Goal: Task Accomplishment & Management: Manage account settings

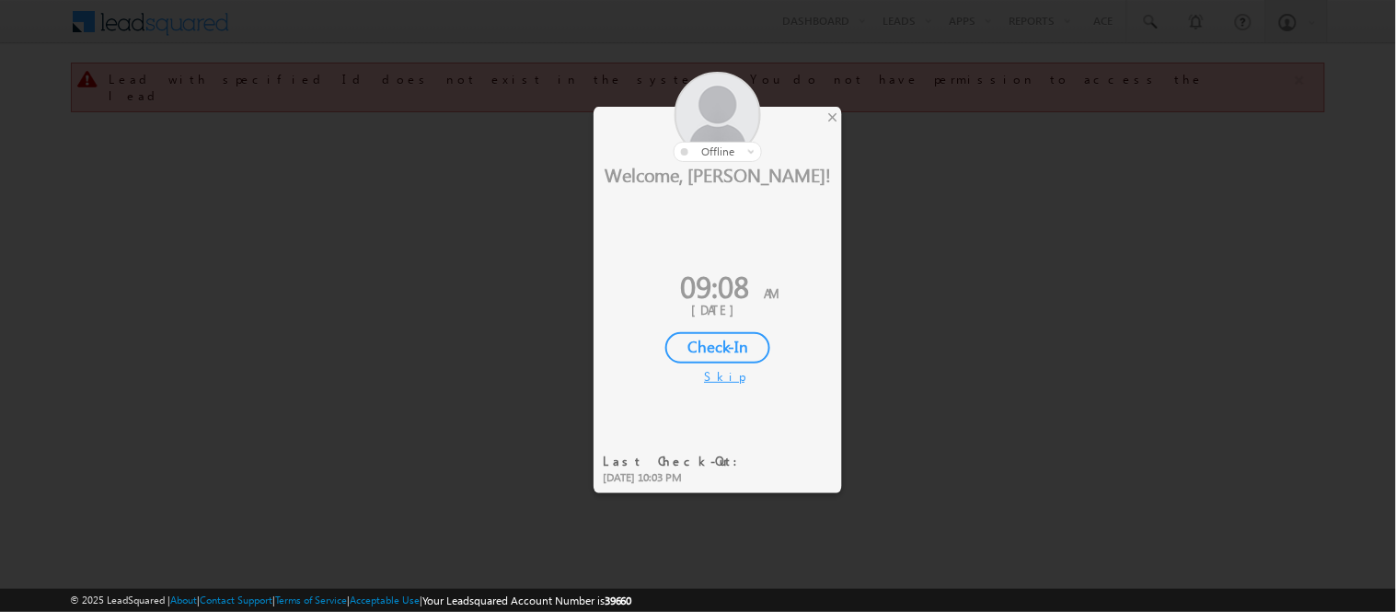
click at [695, 351] on div "Check-In" at bounding box center [717, 347] width 105 height 31
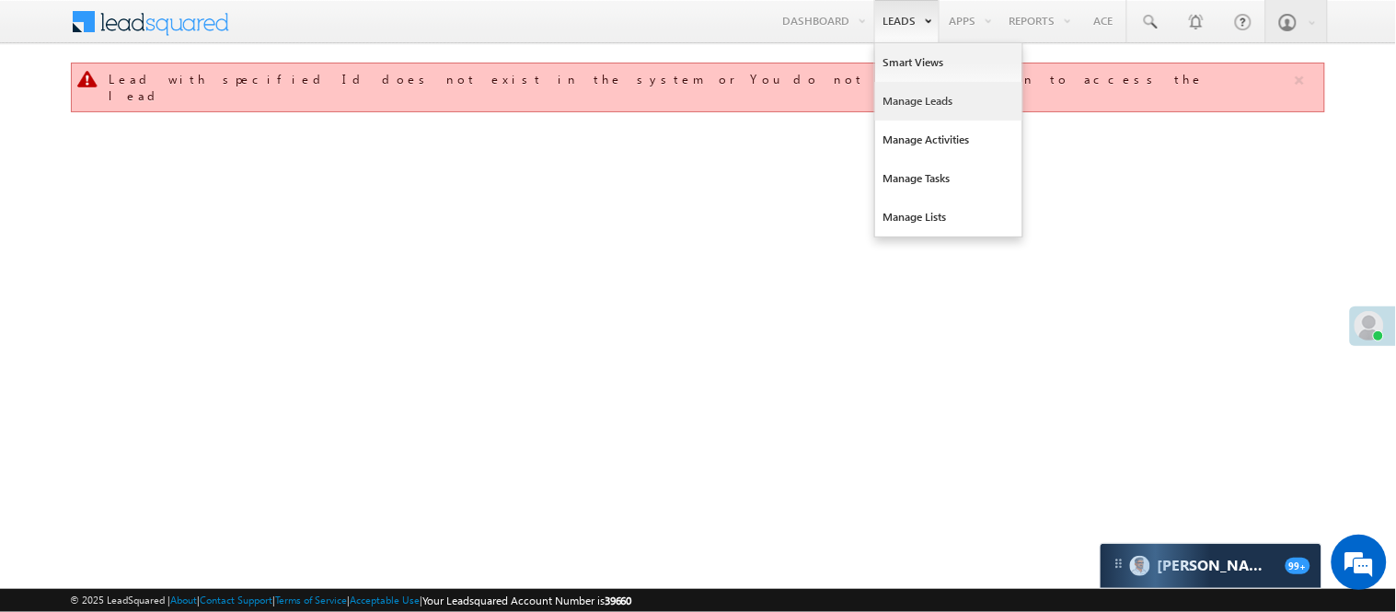
click at [899, 98] on link "Manage Leads" at bounding box center [948, 101] width 147 height 39
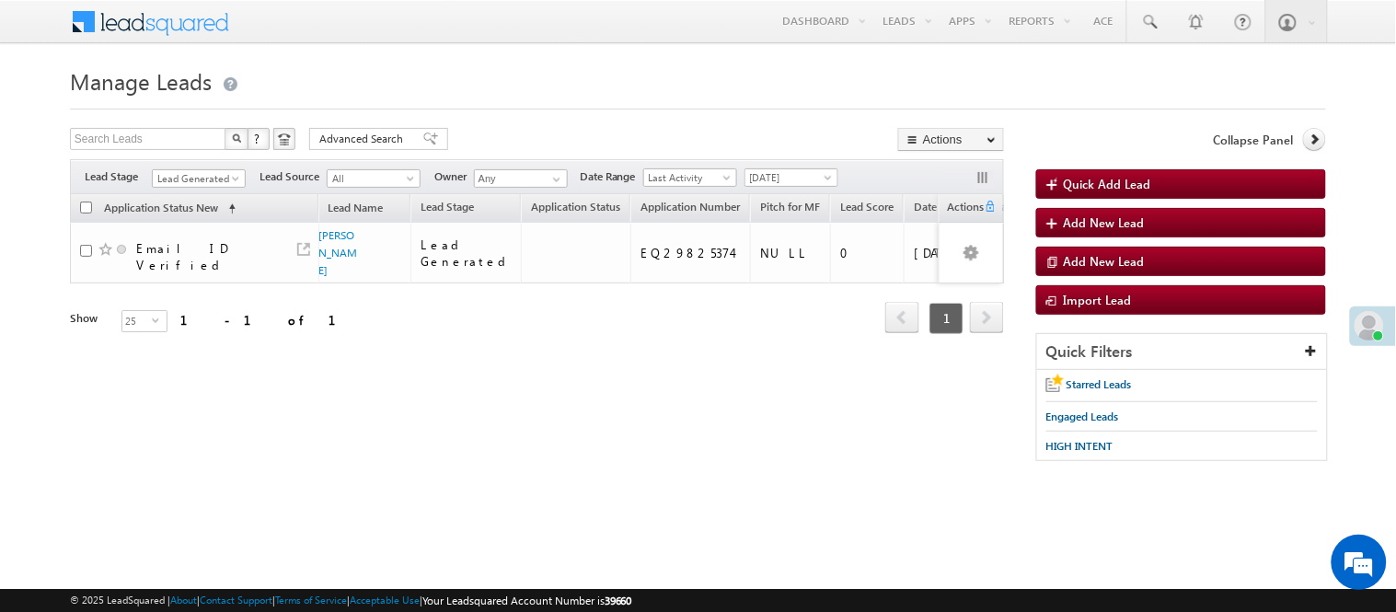
click at [199, 179] on span "Lead Generated" at bounding box center [196, 178] width 87 height 17
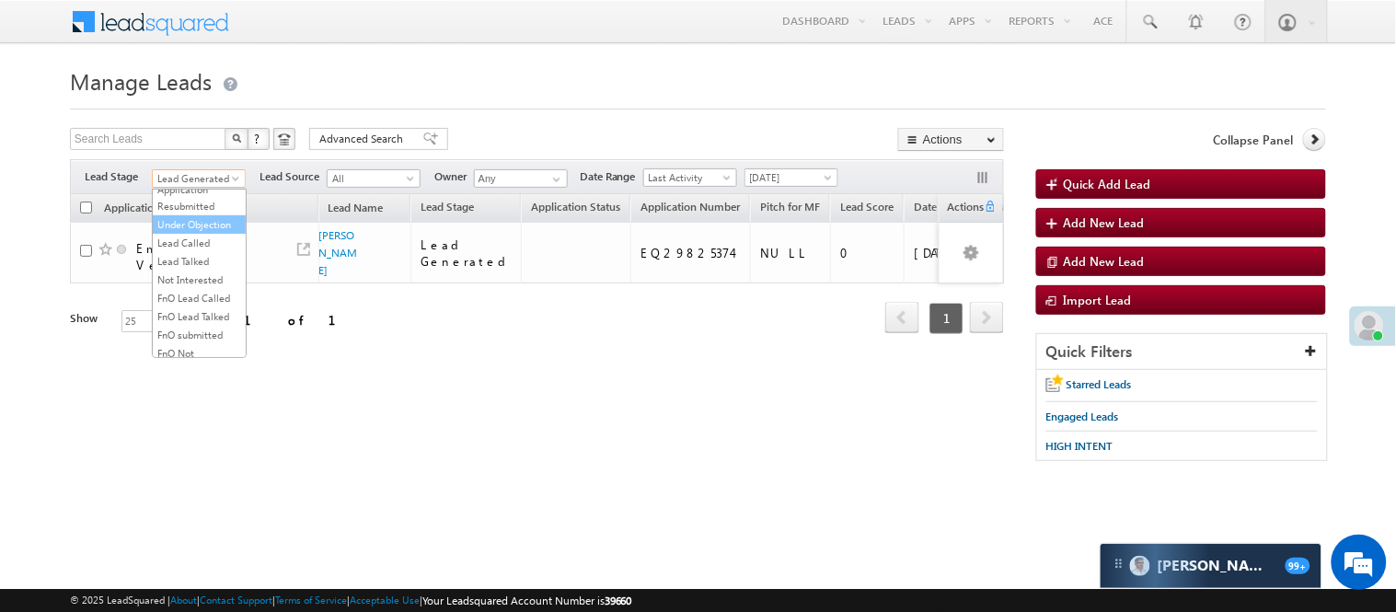
scroll to position [456, 0]
click at [185, 310] on link "Code Generated" at bounding box center [199, 311] width 93 height 17
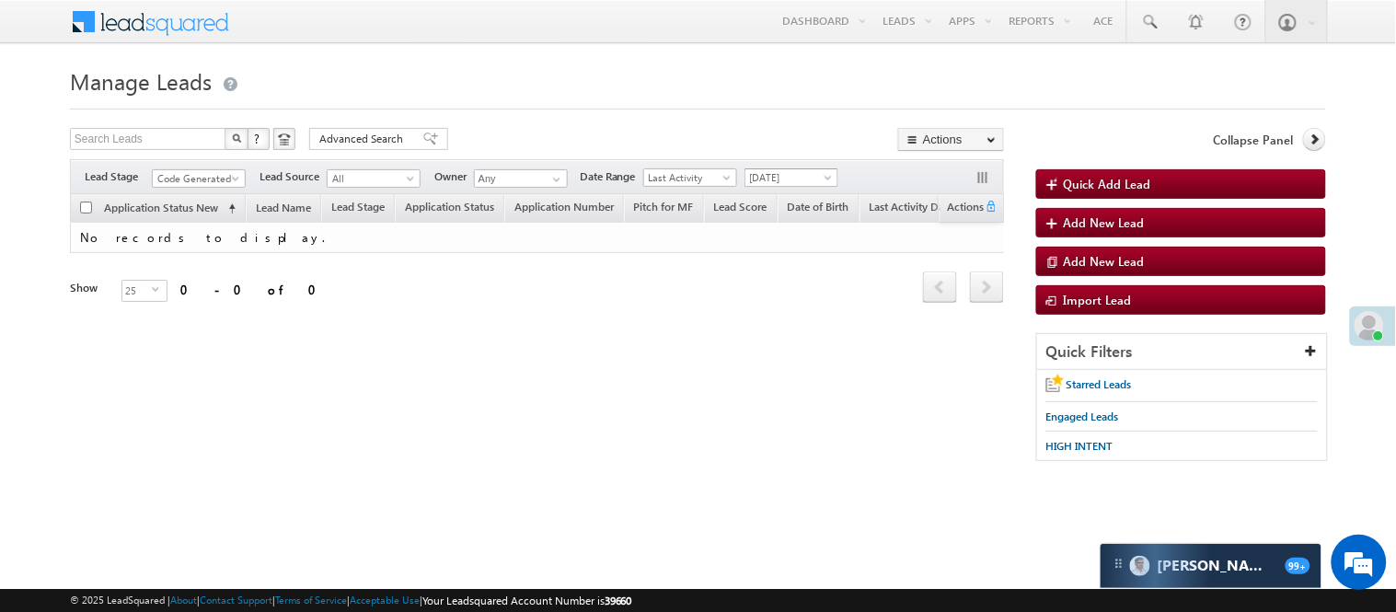
drag, startPoint x: 777, startPoint y: 176, endPoint x: 791, endPoint y: 239, distance: 65.2
click at [778, 176] on span "[DATE]" at bounding box center [788, 177] width 87 height 17
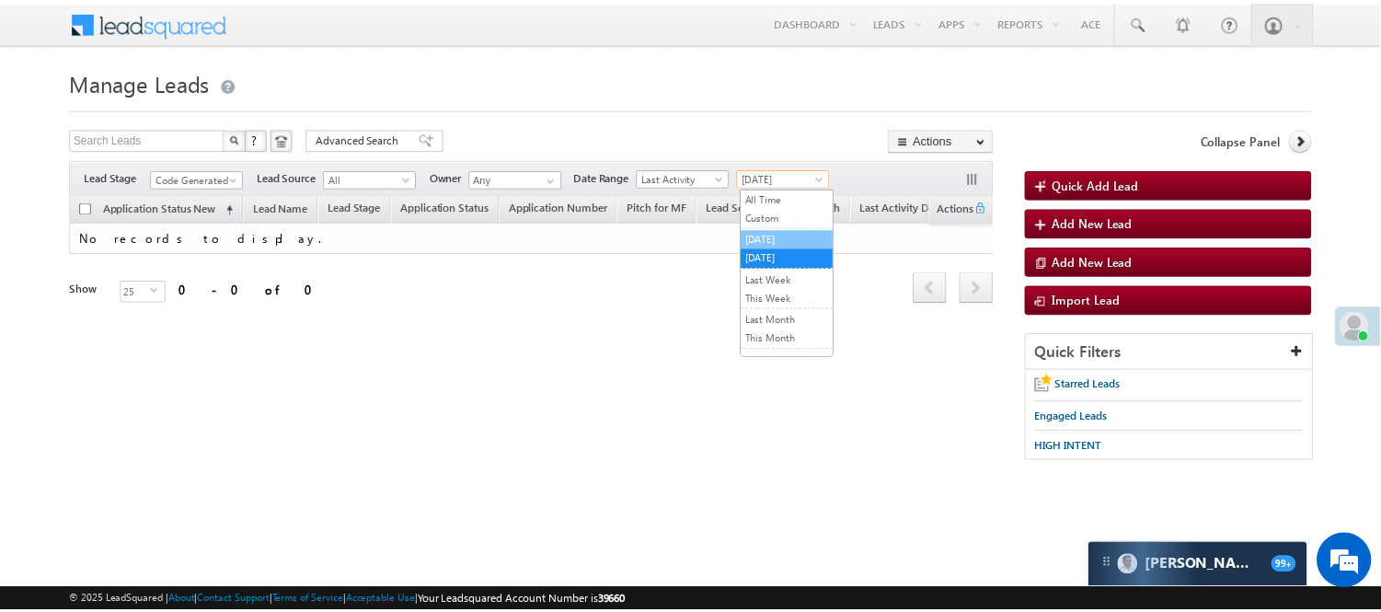
scroll to position [0, 0]
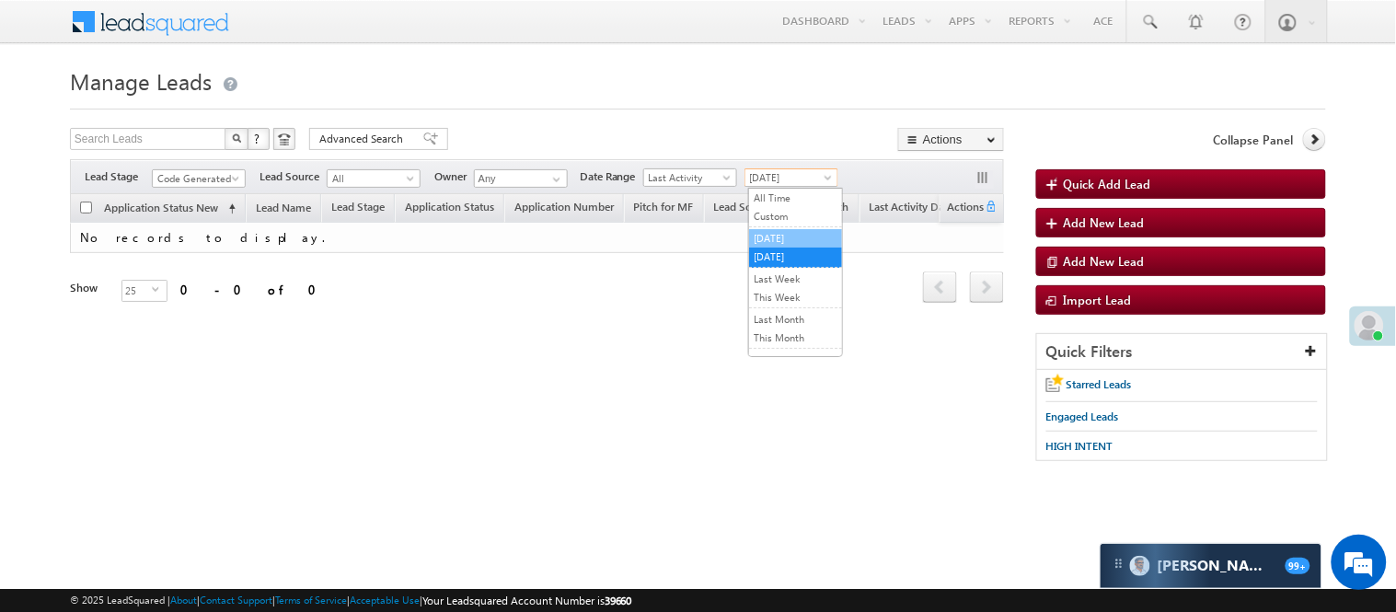
click at [788, 233] on link "[DATE]" at bounding box center [795, 238] width 93 height 17
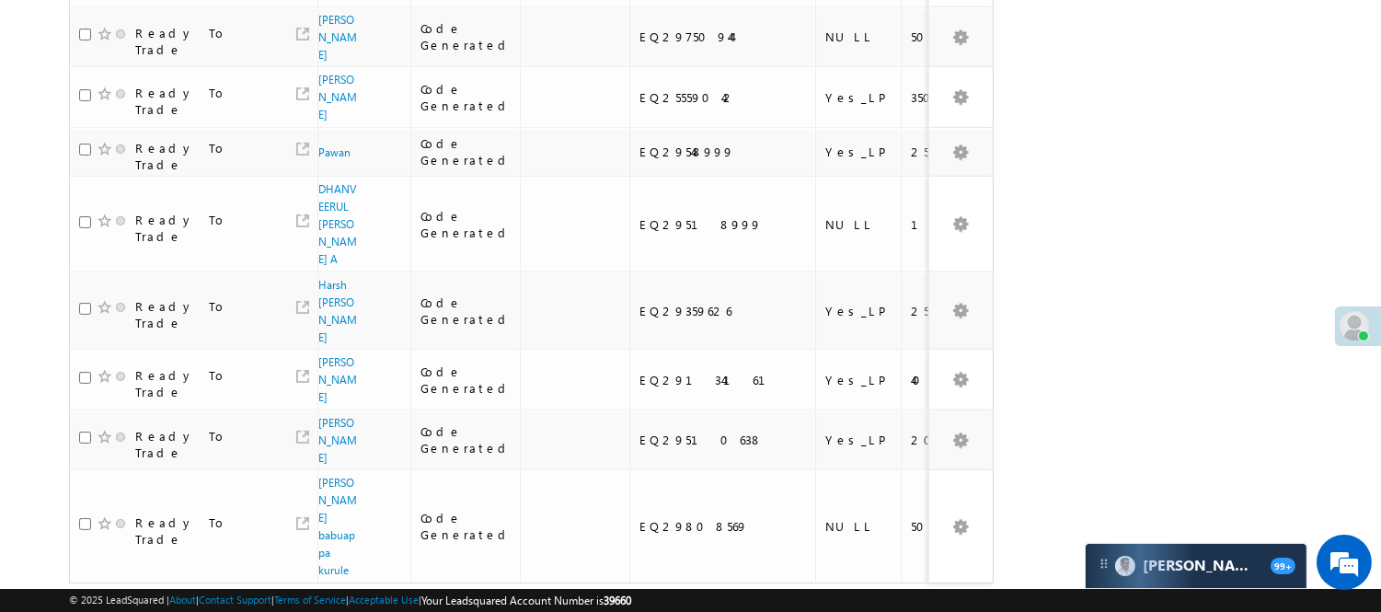
scroll to position [259, 0]
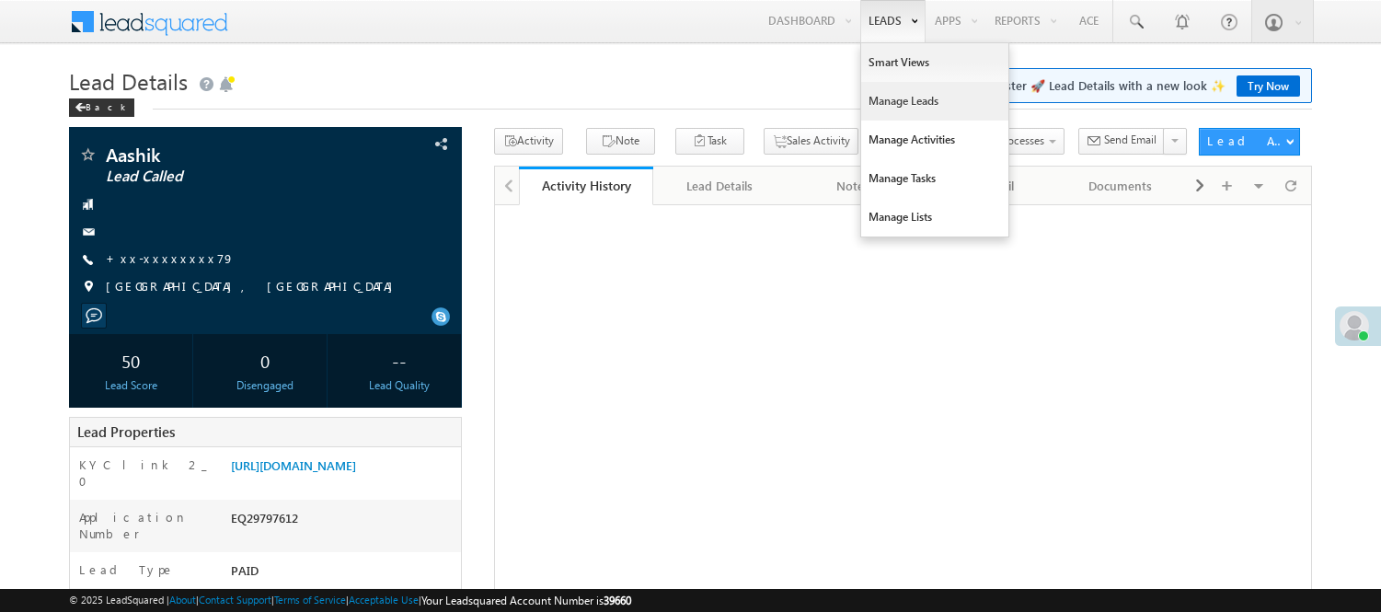
click at [897, 103] on link "Manage Leads" at bounding box center [934, 101] width 147 height 39
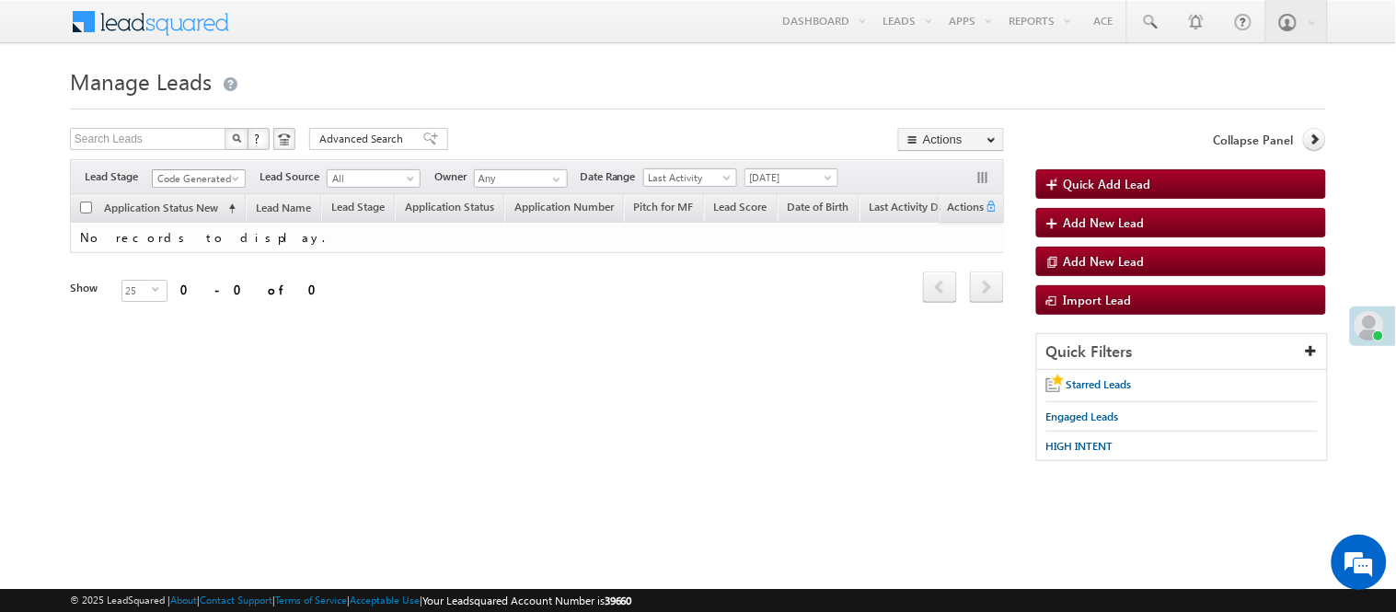
click at [190, 179] on span "Code Generated" at bounding box center [196, 178] width 87 height 17
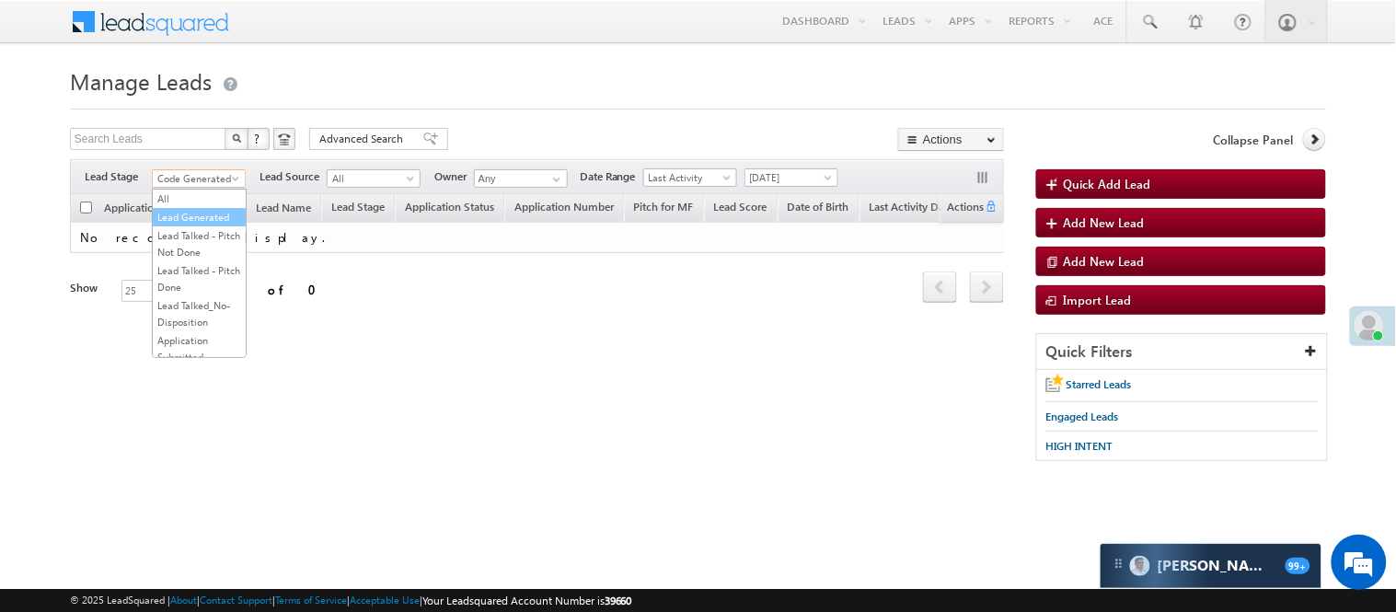
click at [180, 225] on link "Lead Generated" at bounding box center [199, 217] width 93 height 17
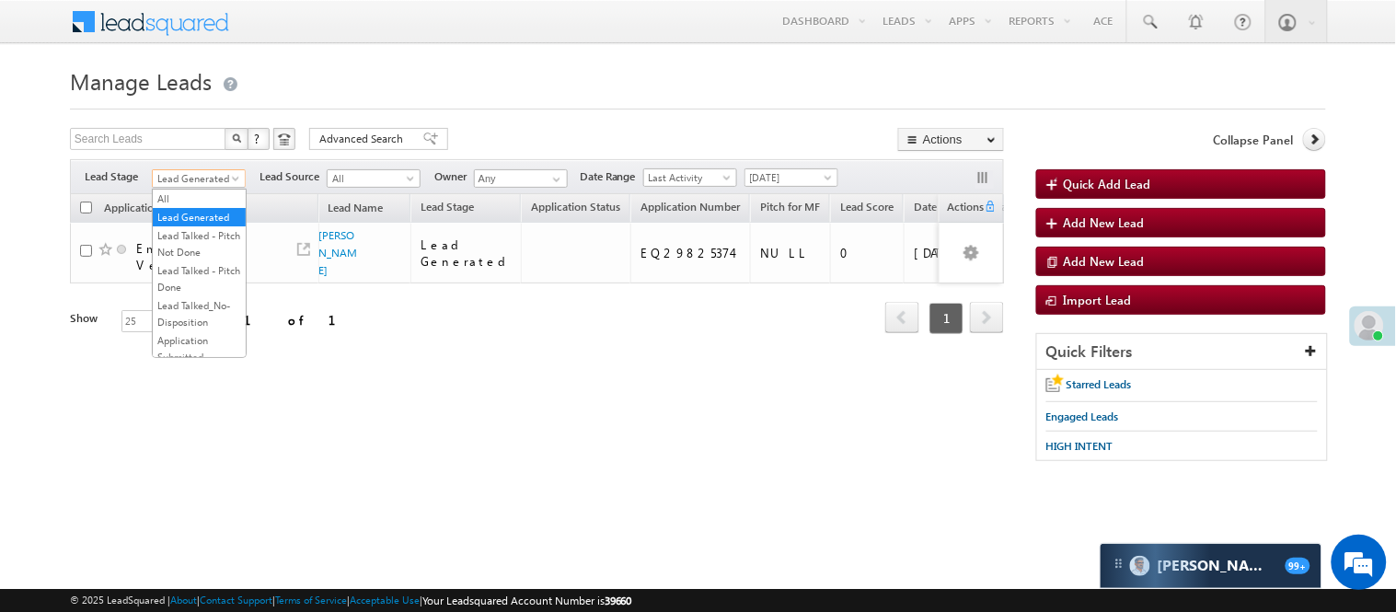
click at [217, 179] on span "Lead Generated" at bounding box center [196, 178] width 87 height 17
click at [180, 260] on link "Lead Talked - Pitch Not Done" at bounding box center [199, 243] width 93 height 33
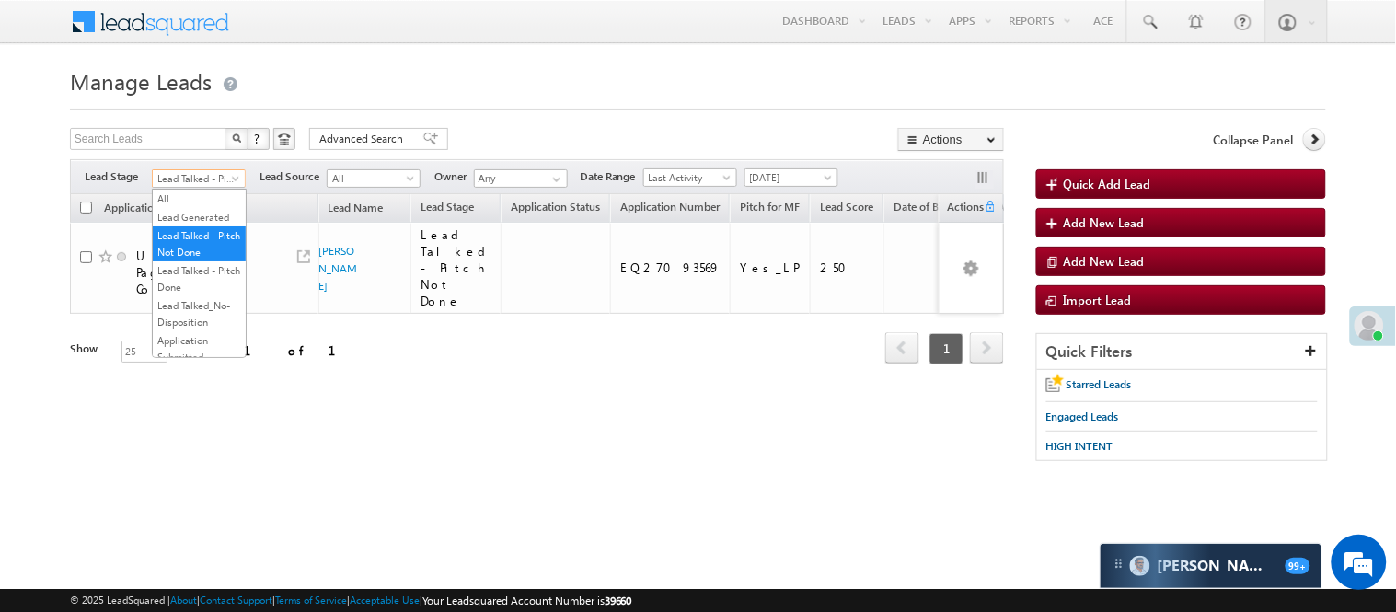
click at [202, 184] on span "Lead Talked - Pitch Not Done" at bounding box center [196, 178] width 87 height 17
click at [198, 217] on link "Lead Generated" at bounding box center [199, 217] width 93 height 17
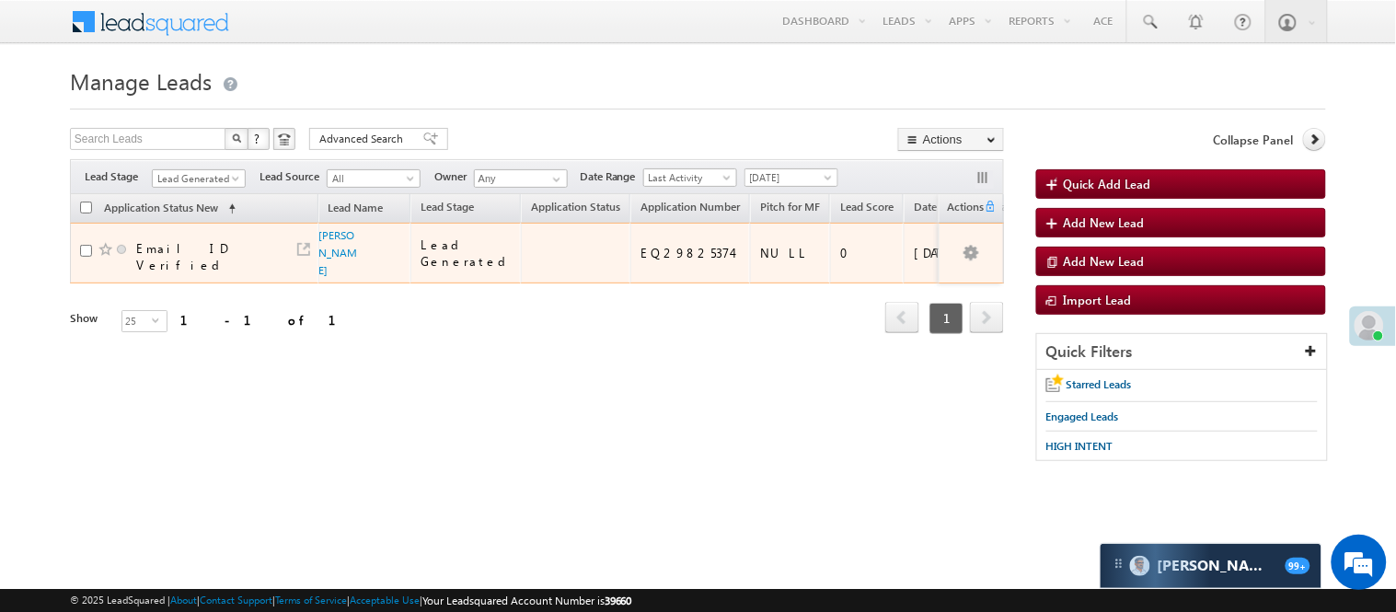
click at [318, 233] on td "Shyam Motghare" at bounding box center [364, 253] width 93 height 61
click at [319, 237] on link "Shyam Motghare" at bounding box center [338, 252] width 39 height 49
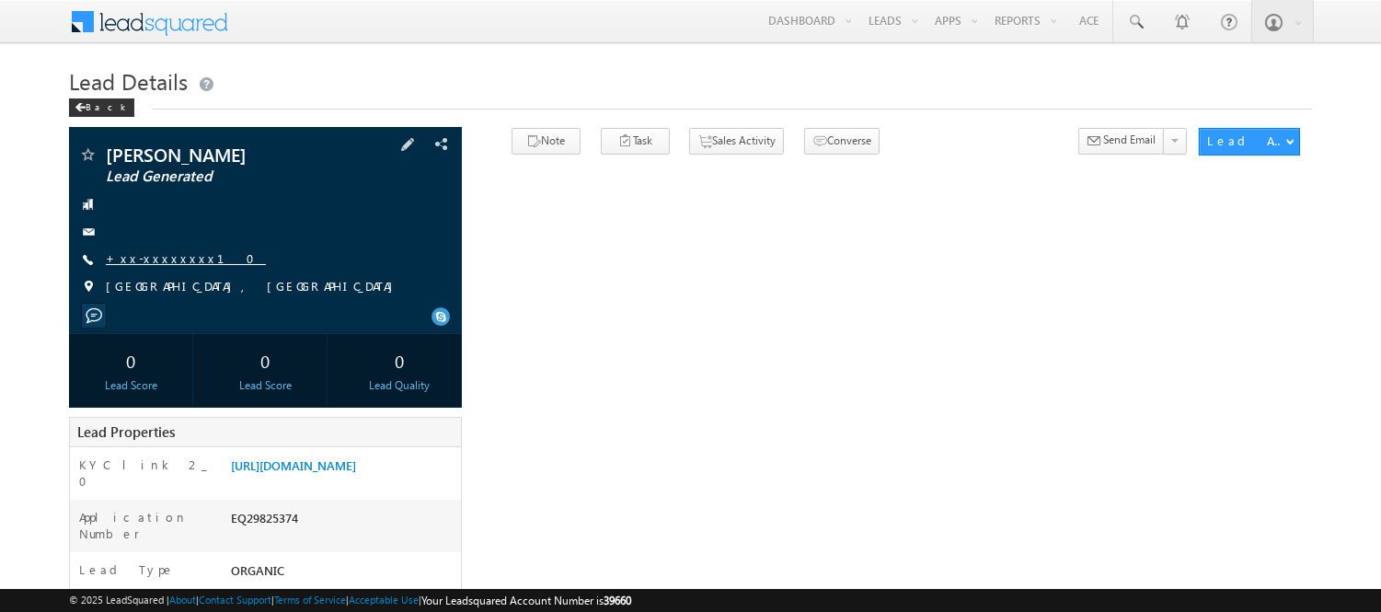
click at [141, 260] on link "+xx-xxxxxxxx10" at bounding box center [186, 258] width 160 height 16
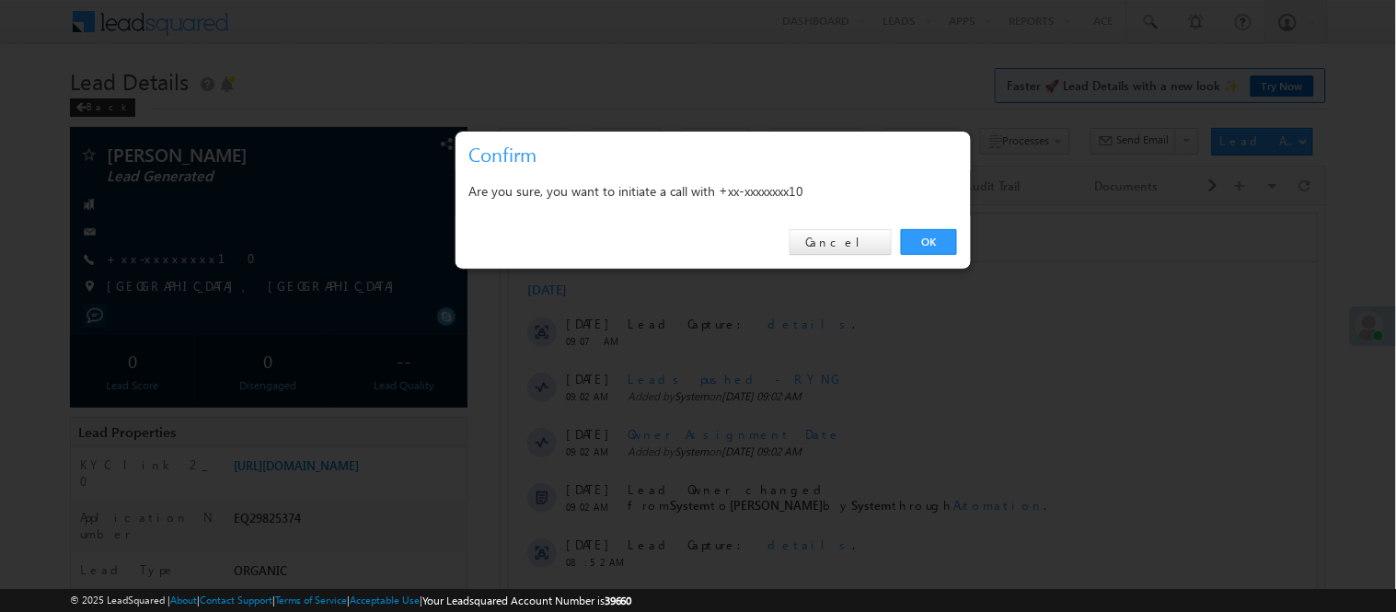
click at [934, 227] on div "OK Cancel" at bounding box center [713, 242] width 515 height 52
click at [931, 240] on link "OK" at bounding box center [929, 242] width 56 height 26
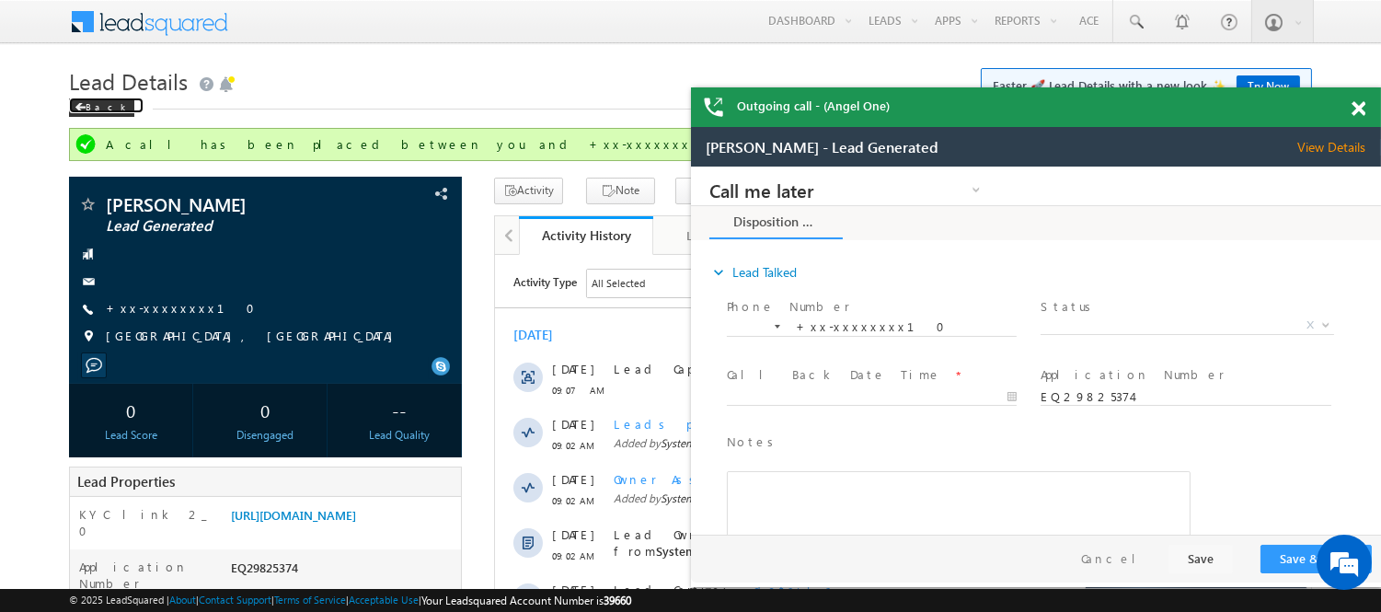
click at [72, 113] on div "Back" at bounding box center [101, 107] width 65 height 18
click at [104, 92] on span "Lead Details" at bounding box center [128, 80] width 119 height 29
click at [110, 98] on div "Back" at bounding box center [101, 107] width 65 height 18
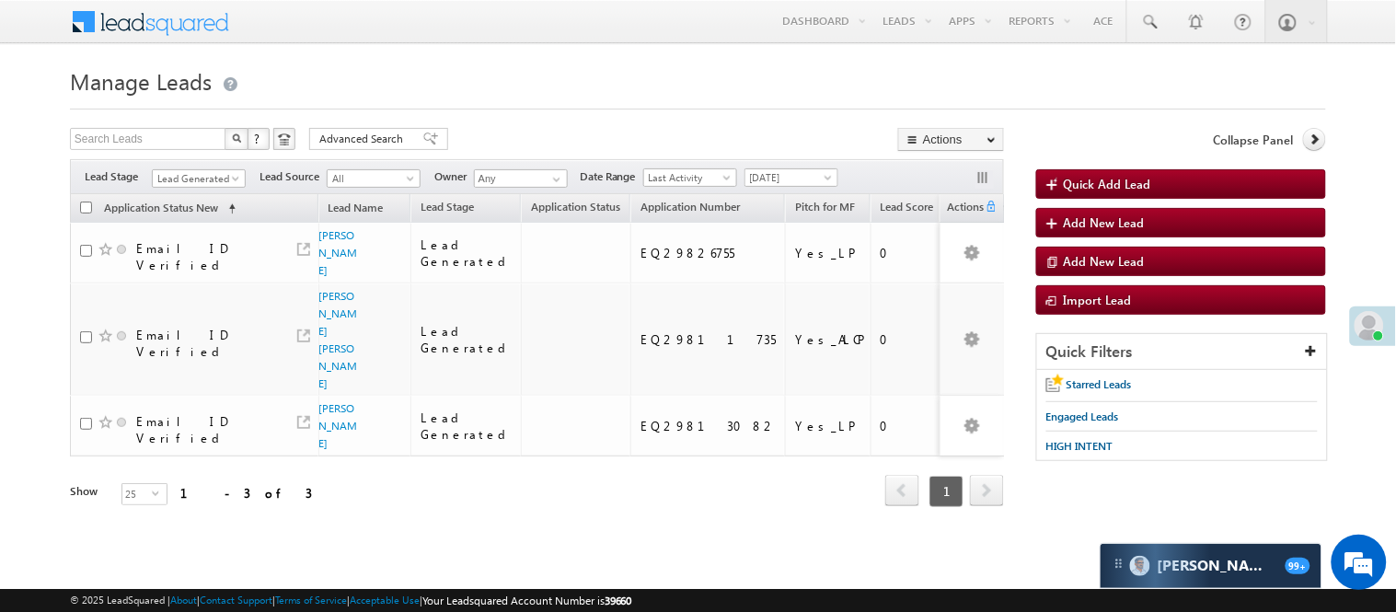
click at [187, 166] on div "Filters Lead Stage Lead Generated Lead Generated Lead Source All All Owner Any …" at bounding box center [537, 176] width 934 height 35
click at [187, 177] on span "Lead Generated" at bounding box center [196, 178] width 87 height 17
click at [191, 303] on link "Code Generated" at bounding box center [199, 311] width 93 height 17
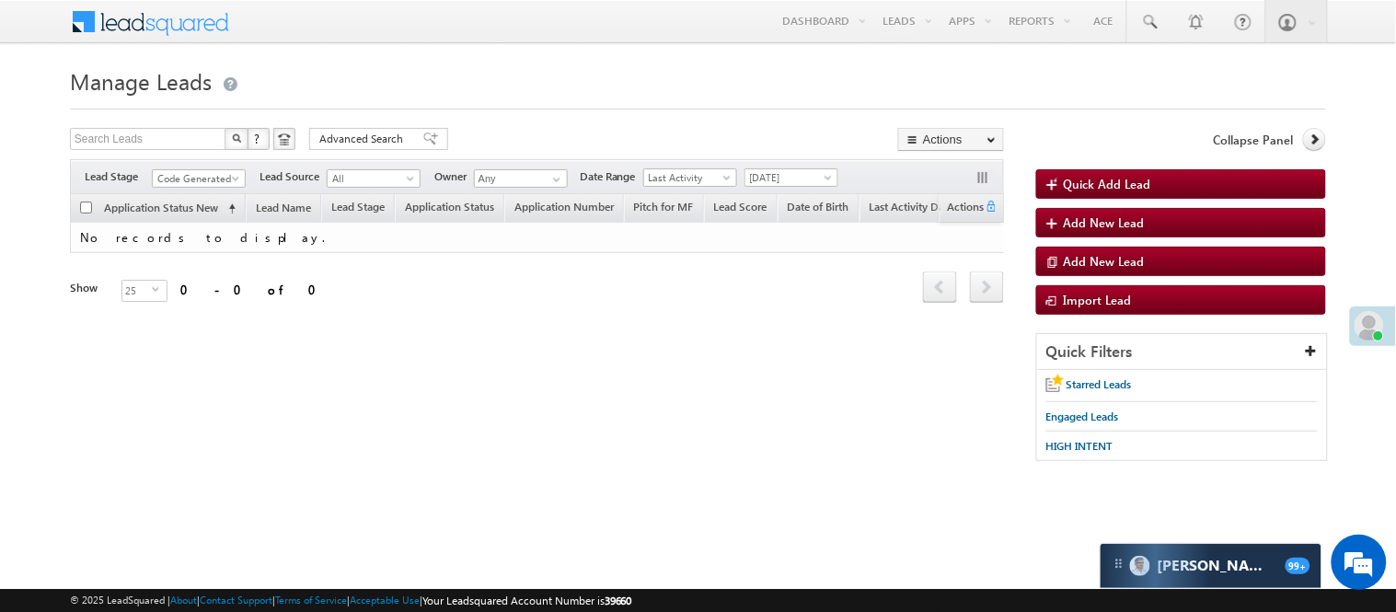
click at [463, 81] on h1 "Manage Leads" at bounding box center [698, 80] width 1256 height 36
click at [187, 176] on span "Code Generated" at bounding box center [196, 178] width 87 height 17
click at [194, 225] on link "Lead Generated" at bounding box center [199, 217] width 93 height 17
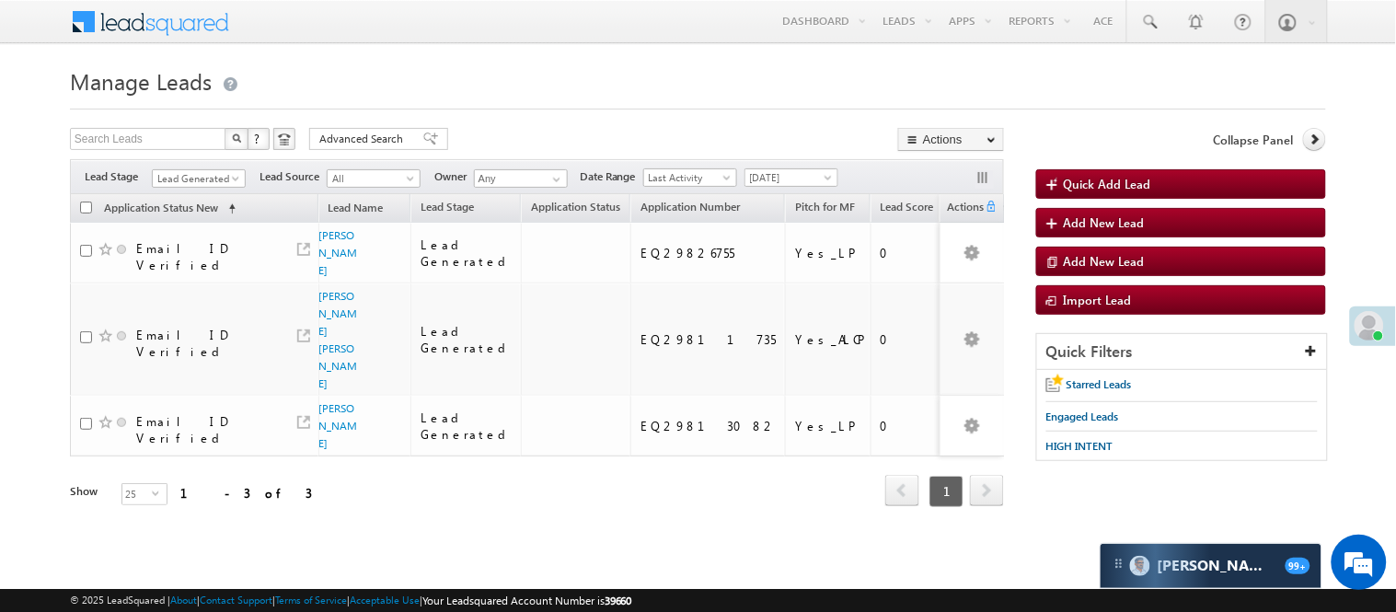
click at [561, 85] on h1 "Manage Leads" at bounding box center [698, 80] width 1256 height 36
click at [582, 84] on h1 "Manage Leads" at bounding box center [698, 80] width 1256 height 36
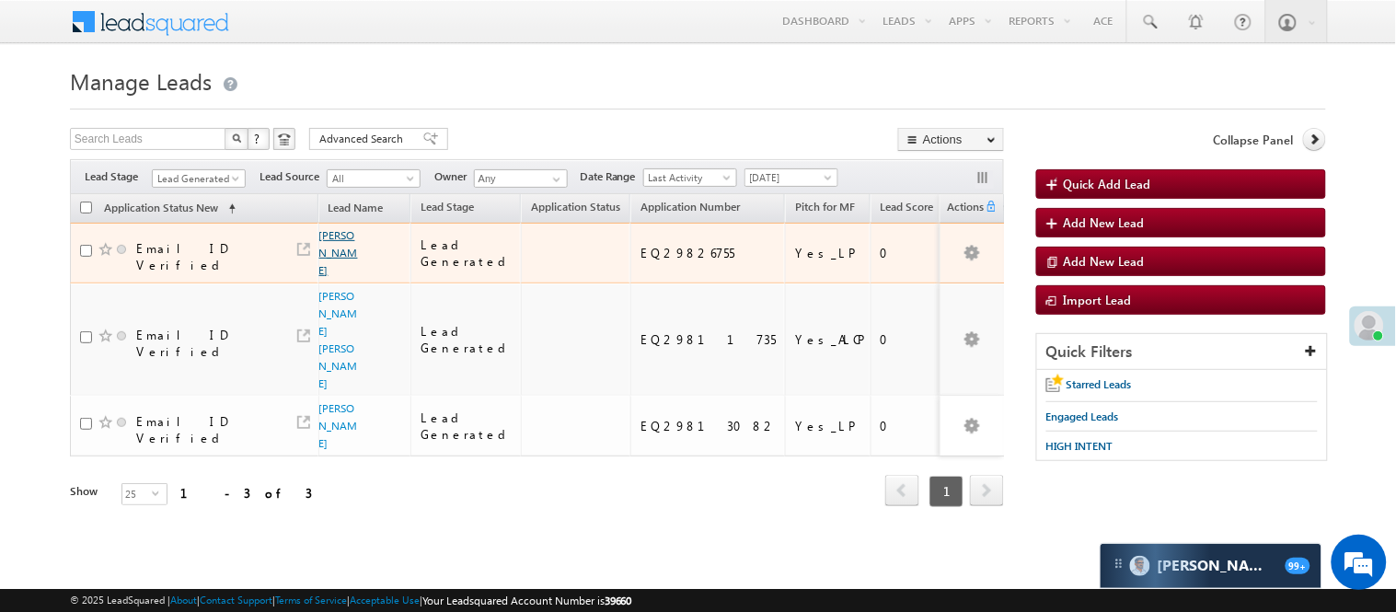
click at [348, 243] on link "Deepak waren" at bounding box center [338, 252] width 39 height 49
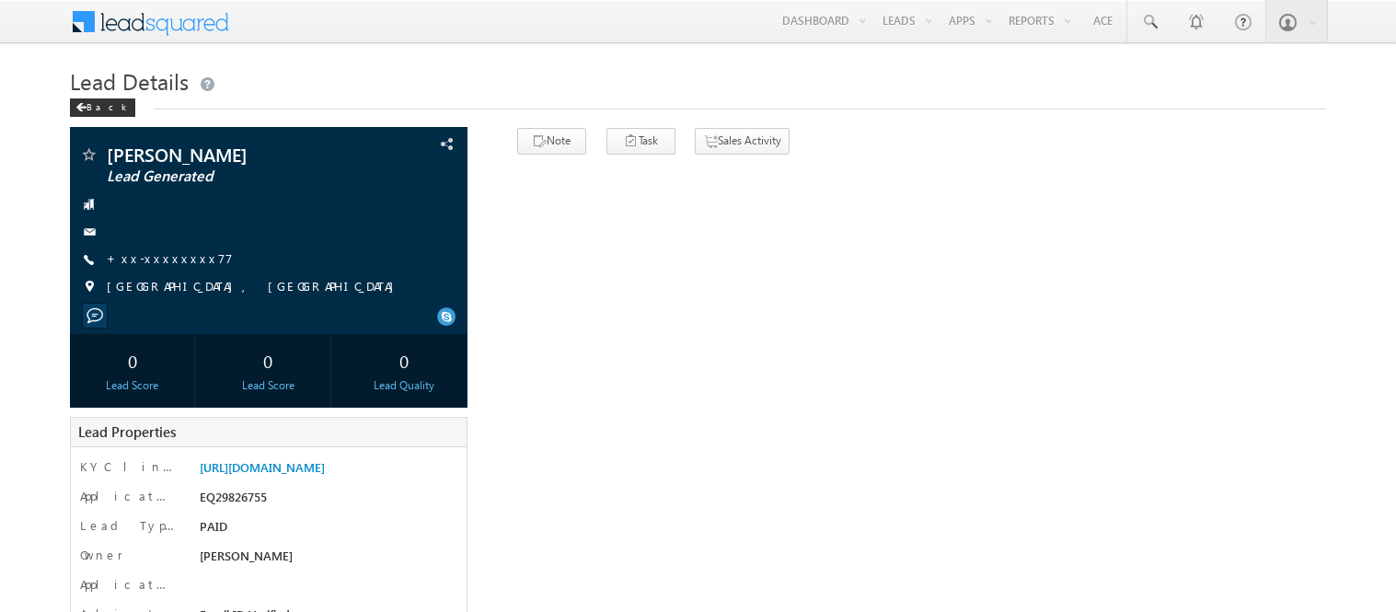
click at [345, 243] on div "[PERSON_NAME] Lead Generated +xx-xxxxxxxx77" at bounding box center [268, 225] width 379 height 160
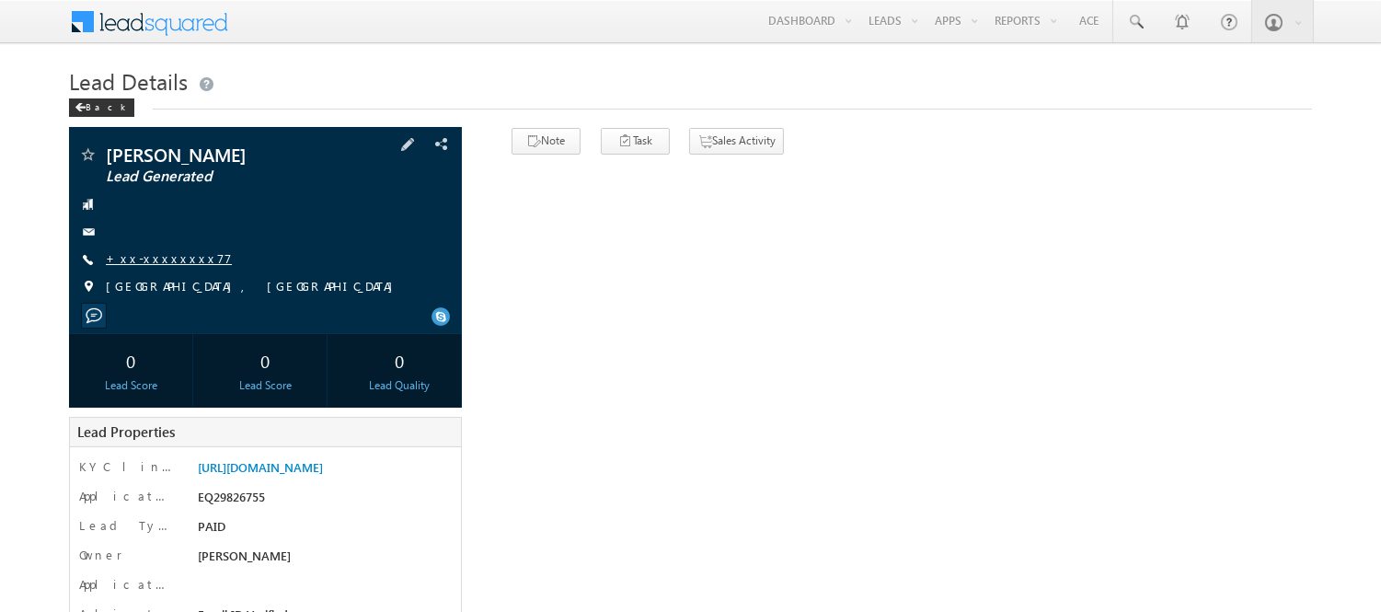
click at [148, 262] on link "+xx-xxxxxxxx77" at bounding box center [169, 258] width 126 height 16
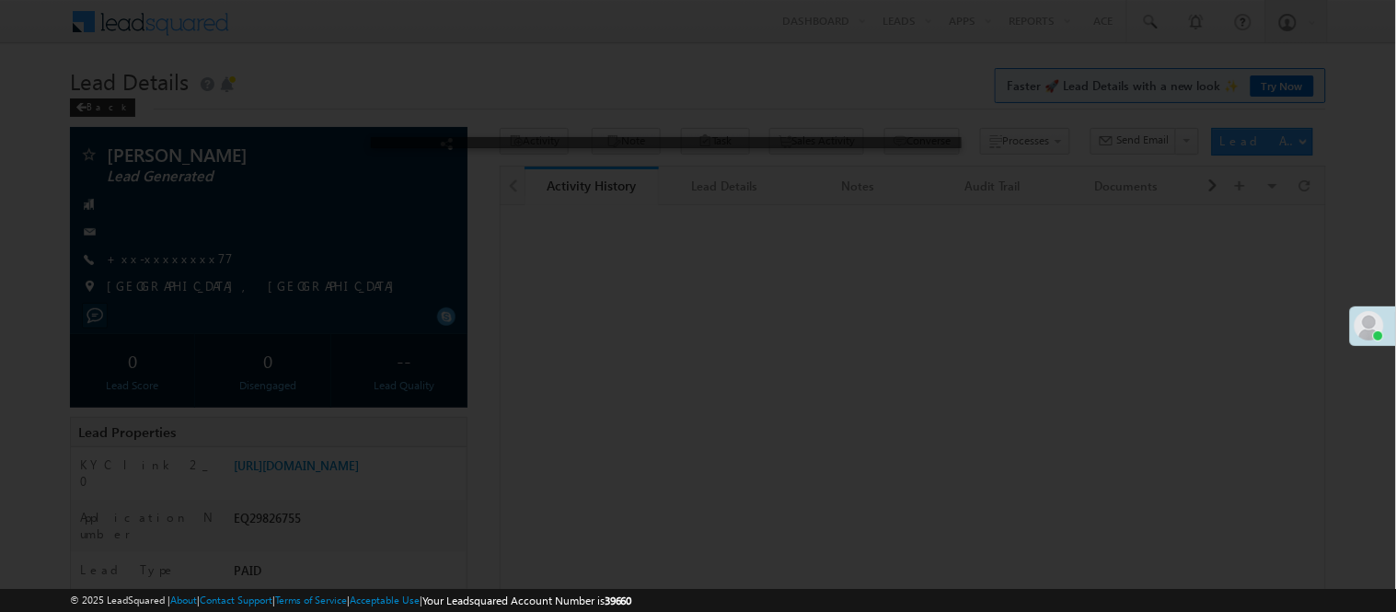
click at [150, 269] on div at bounding box center [698, 306] width 1396 height 612
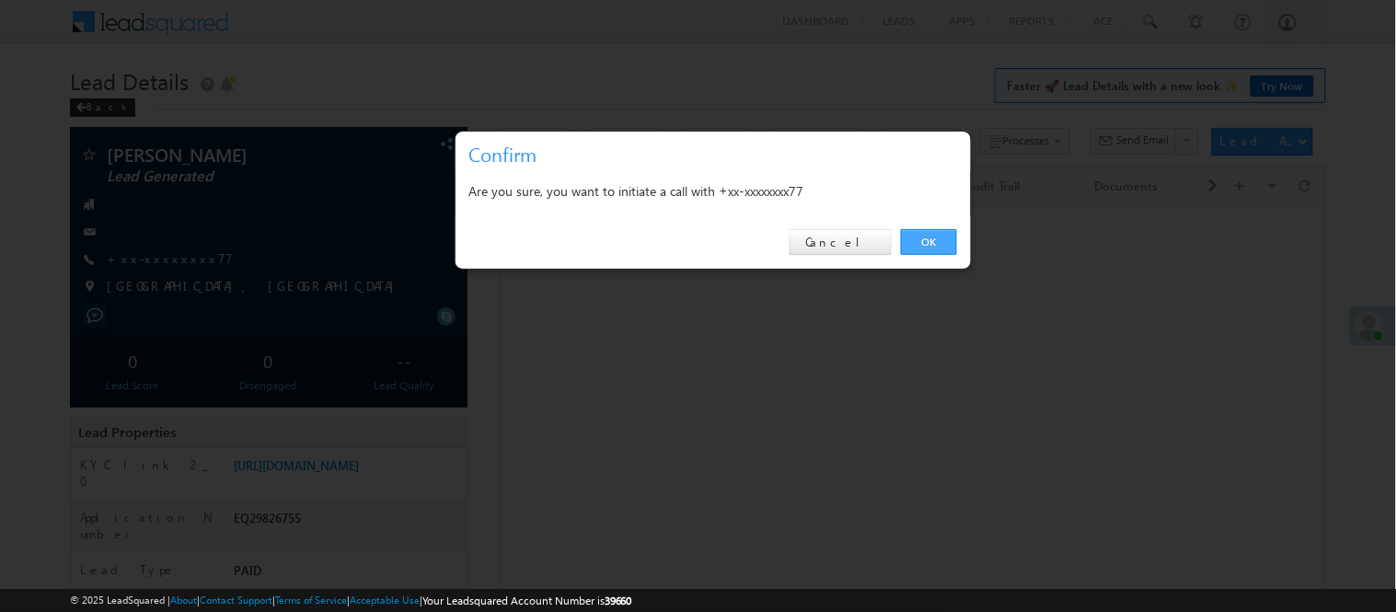
click at [934, 243] on link "OK" at bounding box center [929, 242] width 56 height 26
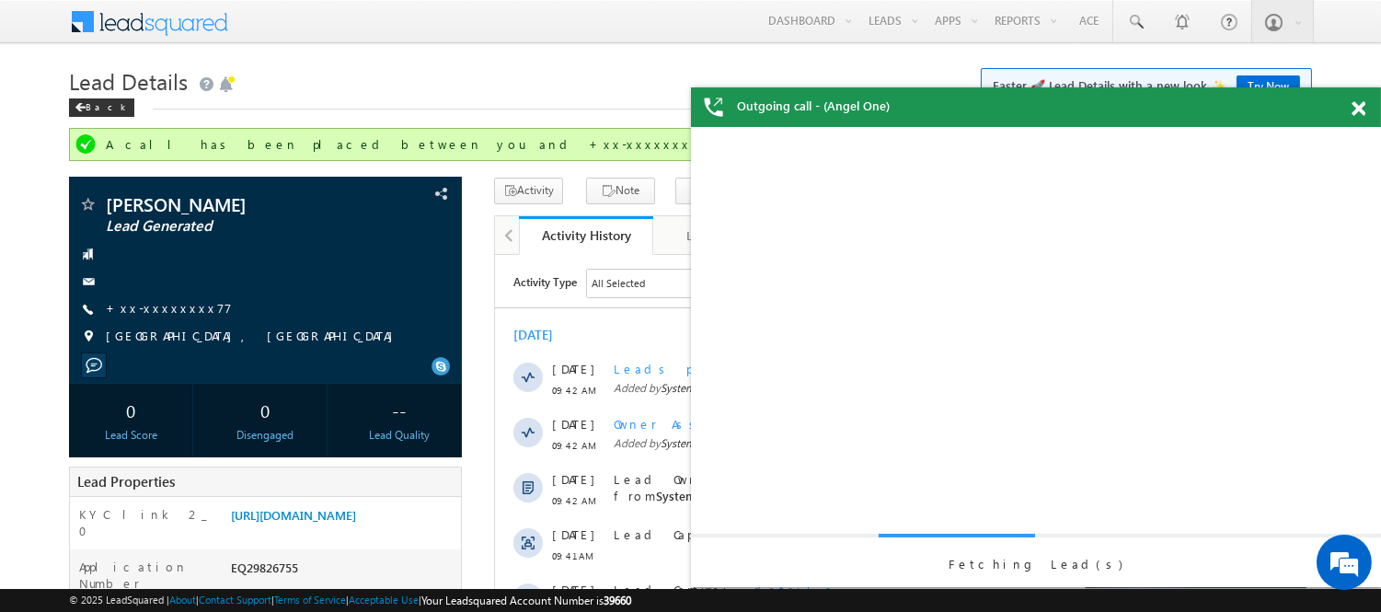
click at [1360, 116] on span at bounding box center [1359, 109] width 14 height 16
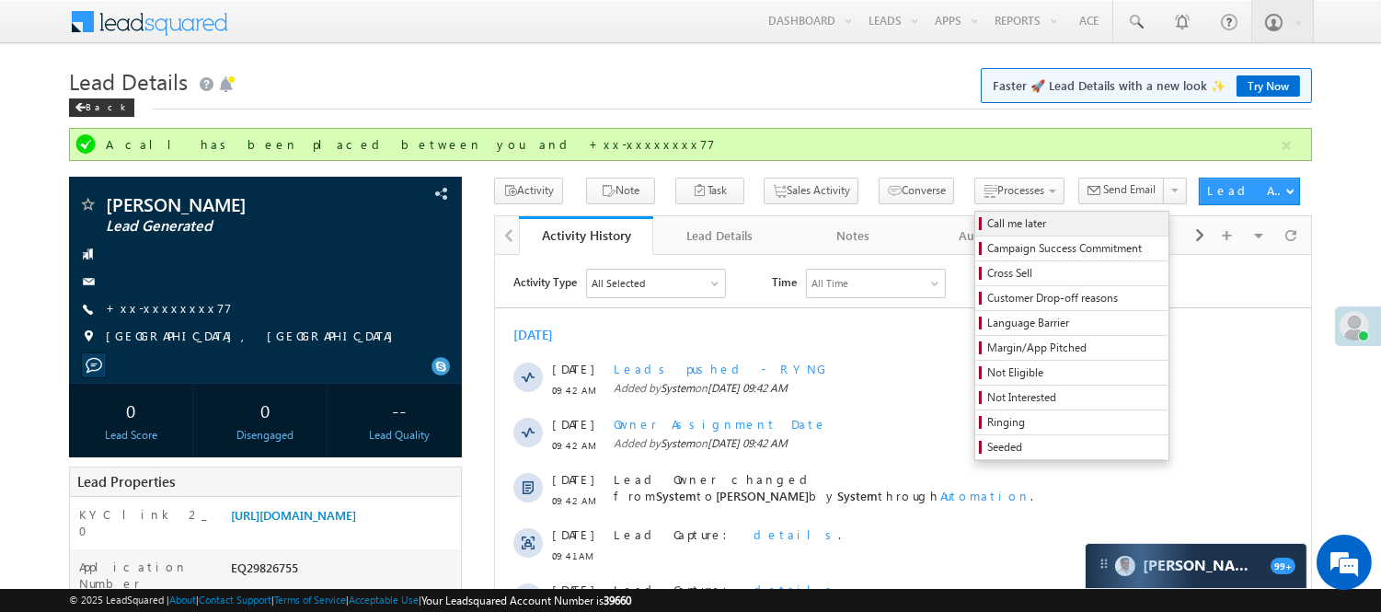
click at [988, 224] on span "Call me later" at bounding box center [1075, 223] width 175 height 17
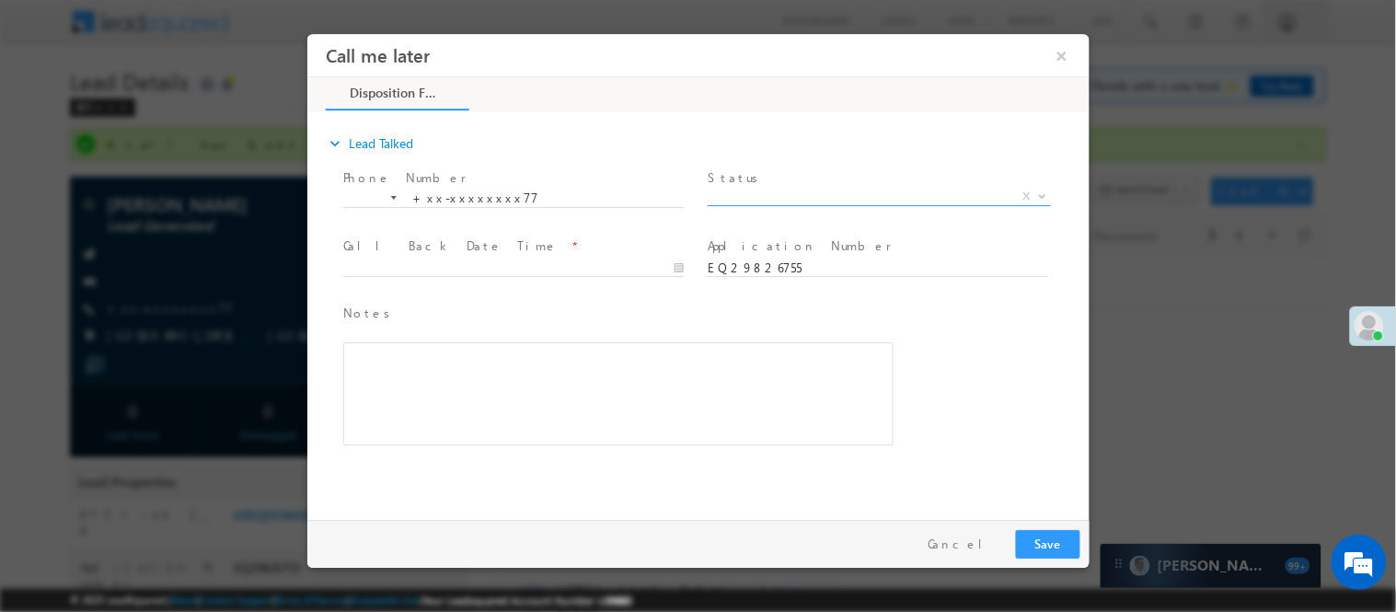
click at [829, 195] on span "X" at bounding box center [878, 196] width 343 height 18
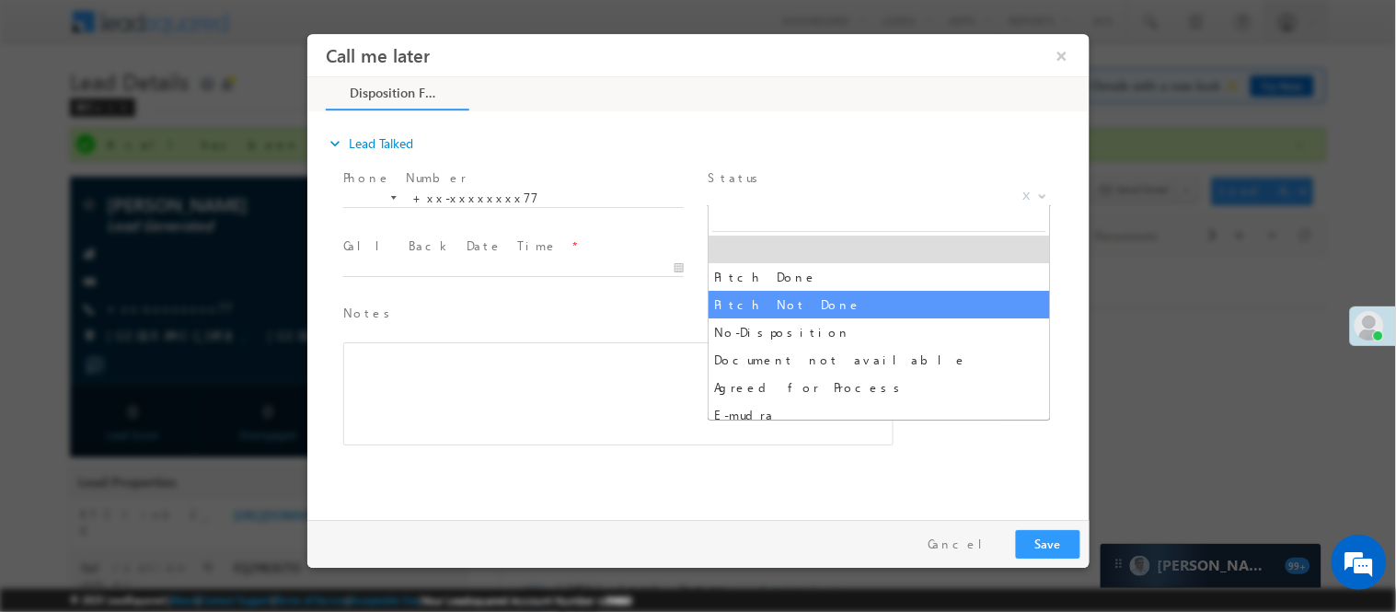
select select "Pitch Not Done"
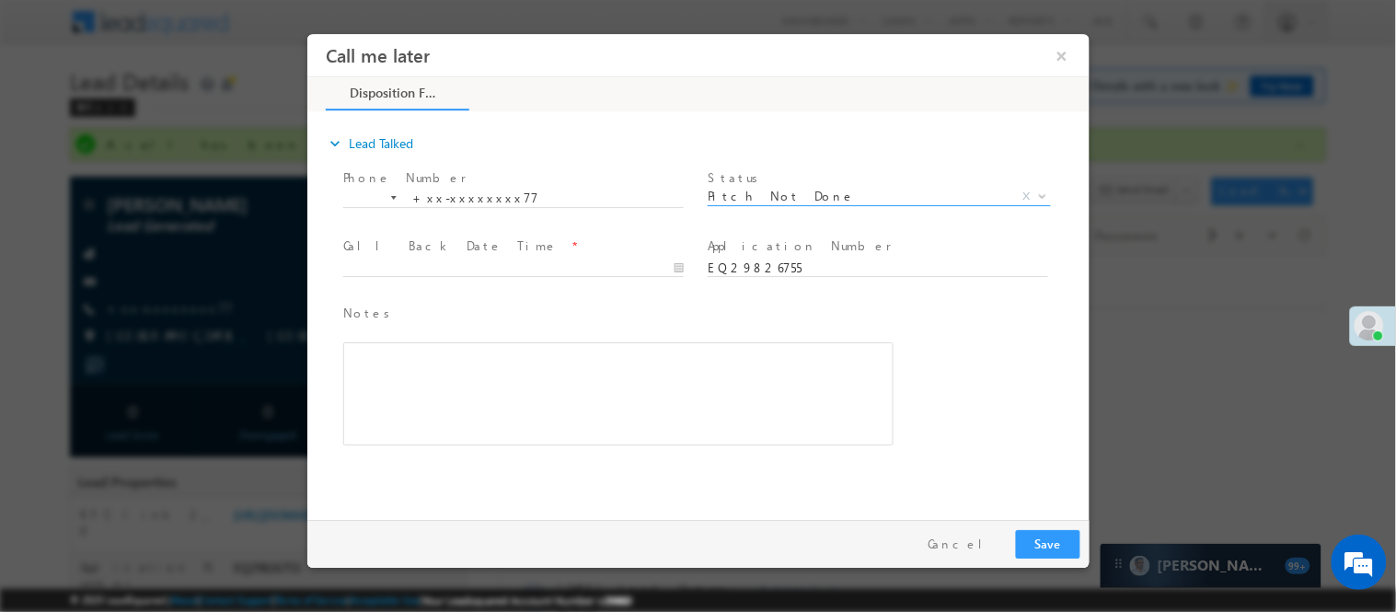
click at [591, 258] on span at bounding box center [520, 268] width 357 height 20
type input "10/01/25 9:47 AM"
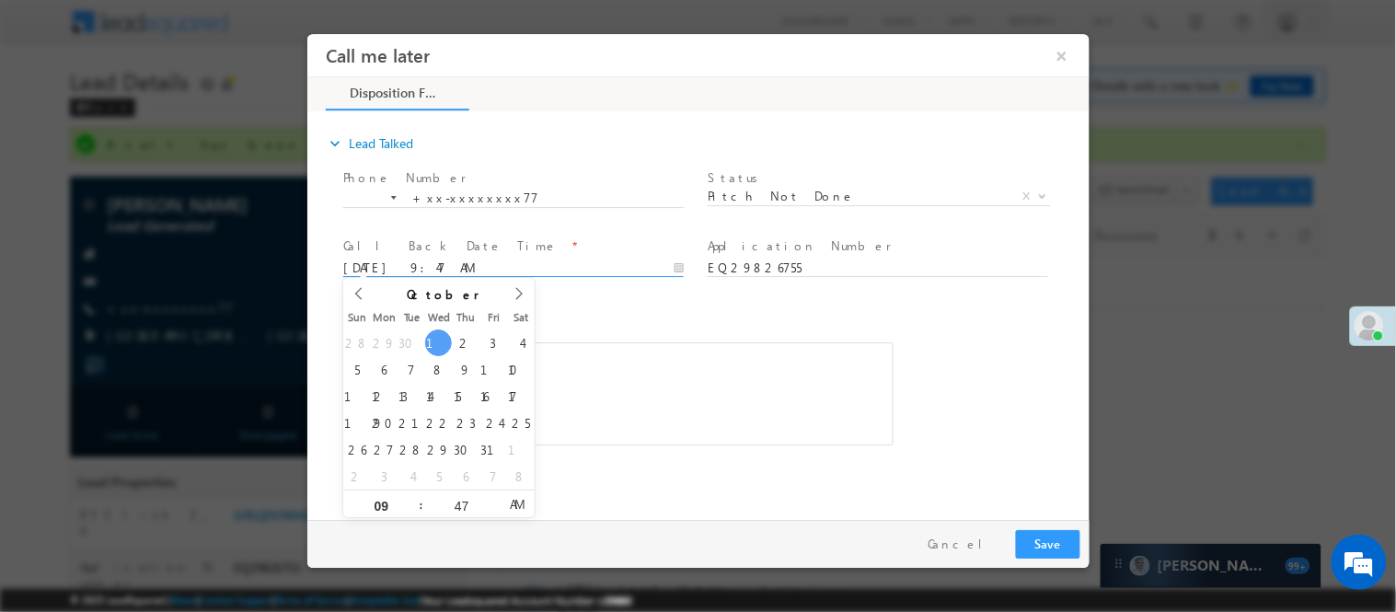
click at [541, 259] on input "10/01/25 9:47 AM" at bounding box center [512, 268] width 341 height 18
click at [741, 371] on div "Rich Text Editor, 40788eee-0fb2-11ec-a811-0adc8a9d82c2__tab1__section1__Notes__…" at bounding box center [617, 392] width 550 height 103
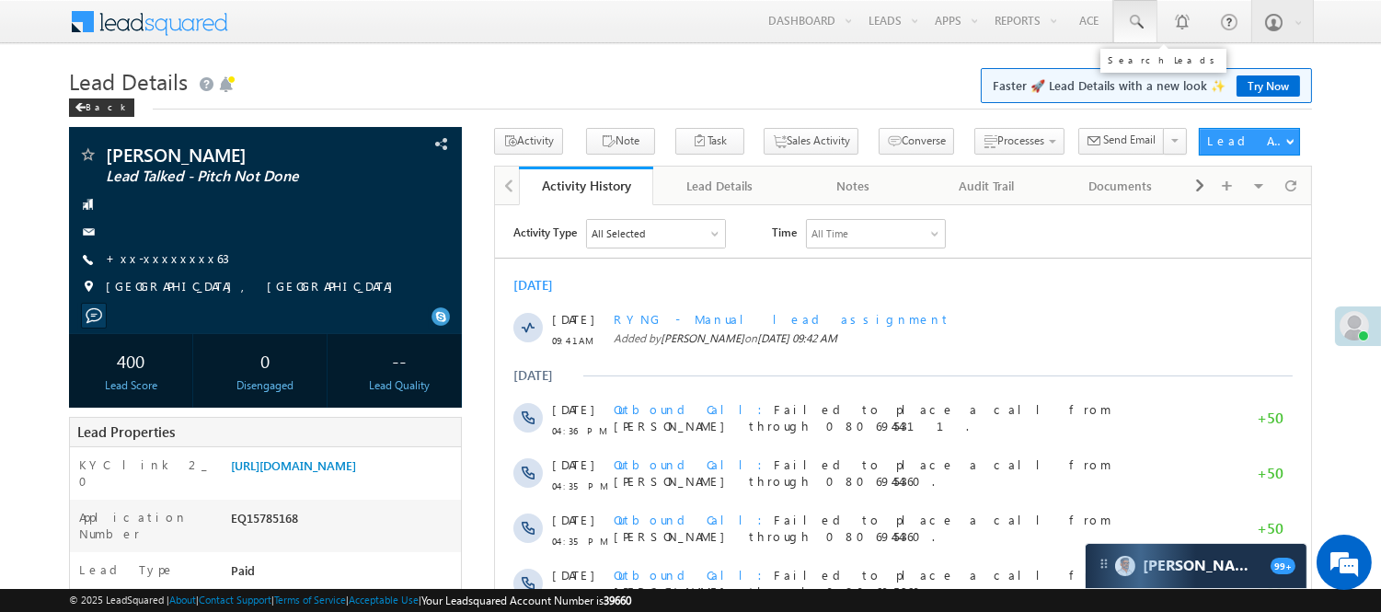
click at [1147, 23] on link at bounding box center [1136, 21] width 44 height 42
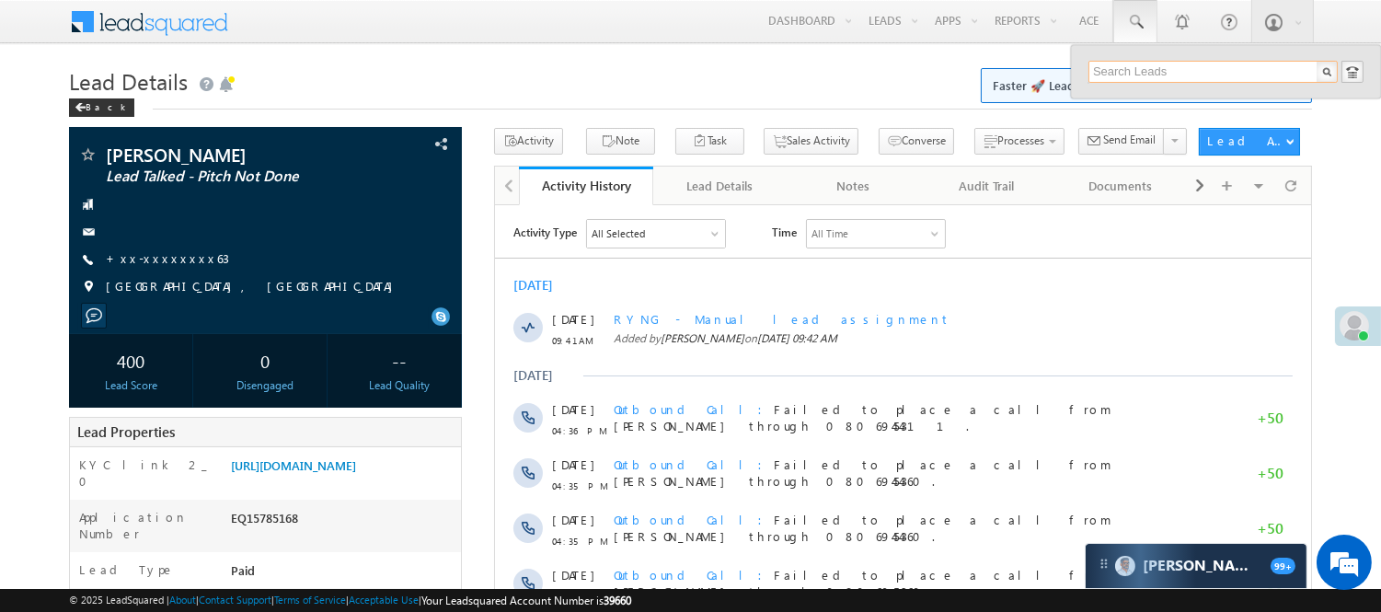
click at [1157, 61] on input "text" at bounding box center [1213, 72] width 249 height 22
paste input "9656517028"
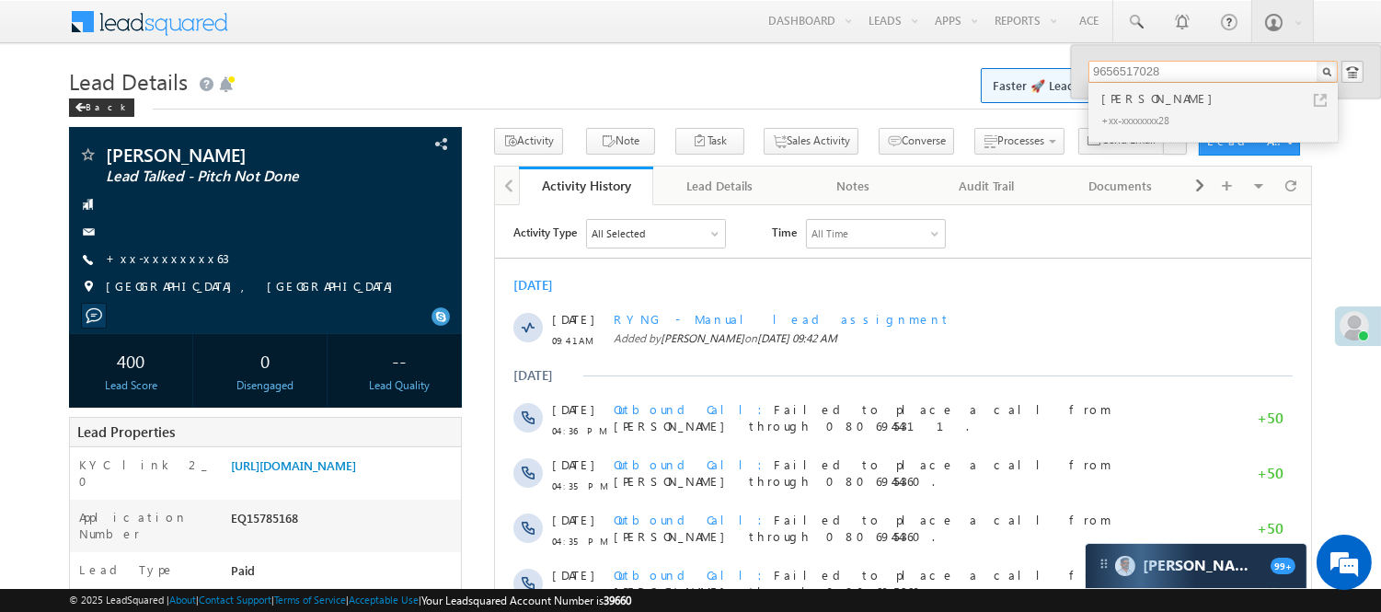
type input "9656517028"
click at [1163, 102] on div "Ratheesh R" at bounding box center [1221, 98] width 247 height 20
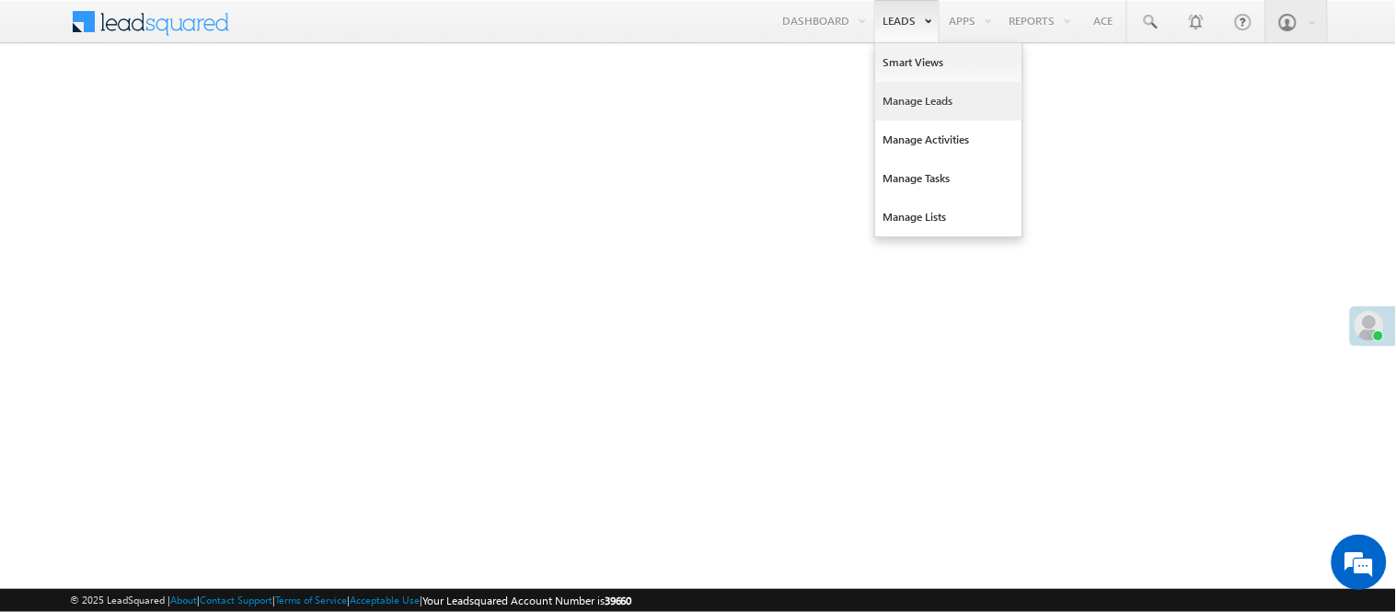
click at [917, 104] on link "Manage Leads" at bounding box center [948, 101] width 147 height 39
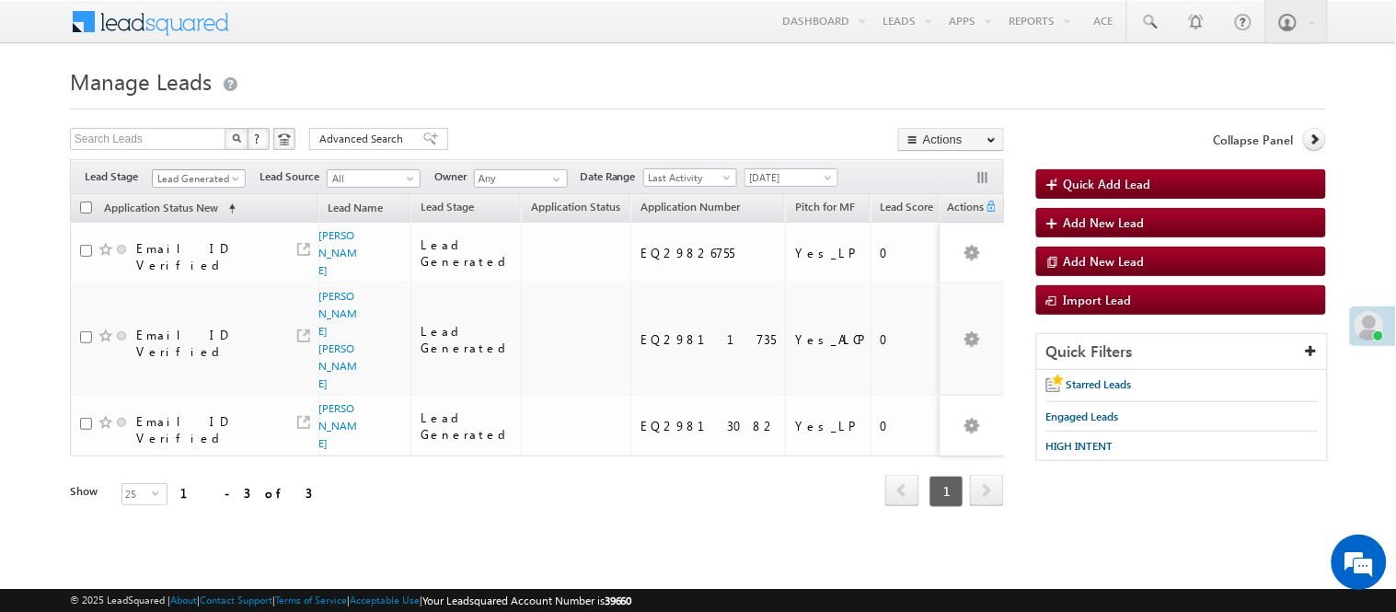
click at [200, 179] on span "Lead Generated" at bounding box center [196, 178] width 87 height 17
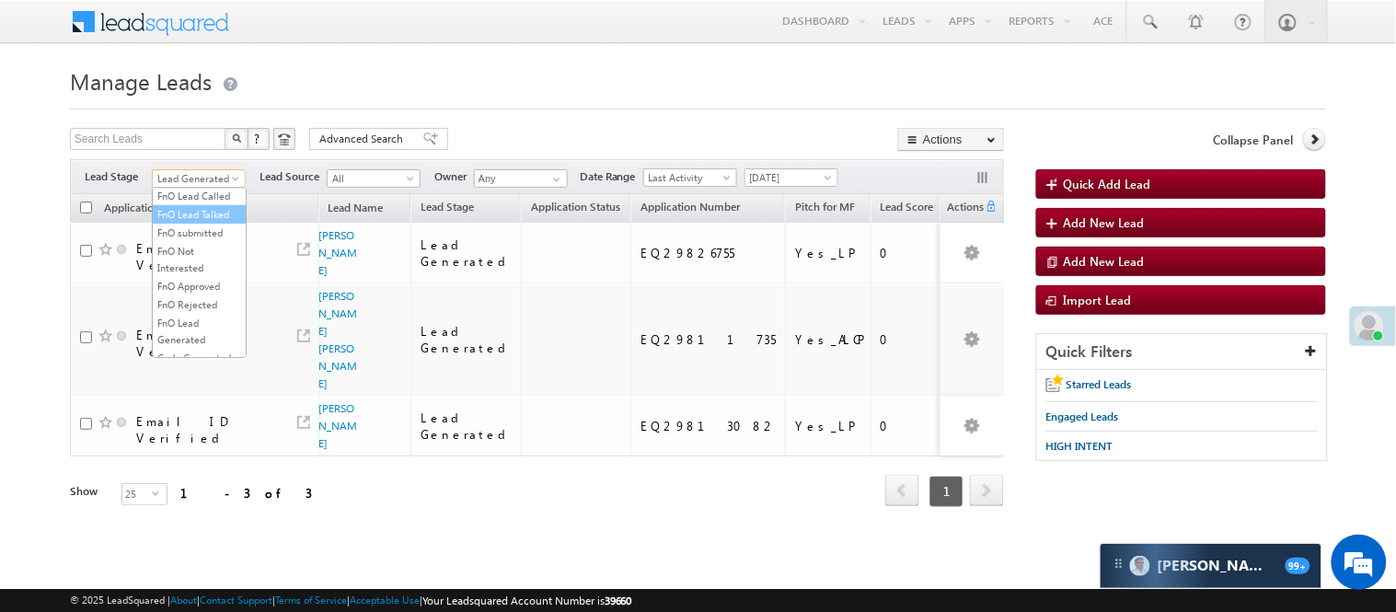
scroll to position [456, 0]
click at [187, 303] on link "Code Generated" at bounding box center [199, 311] width 93 height 17
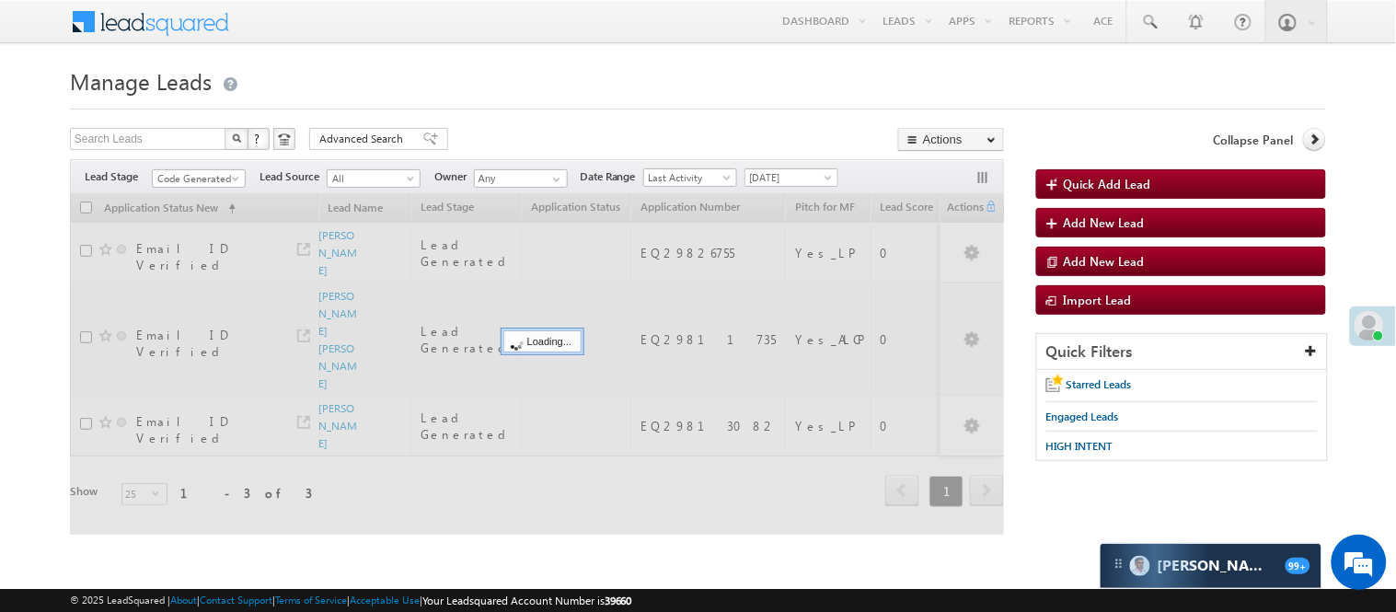
click at [502, 150] on div "Search Leads X ? 3 results found Advanced Search Advanced Search Advanced searc…" at bounding box center [537, 141] width 934 height 27
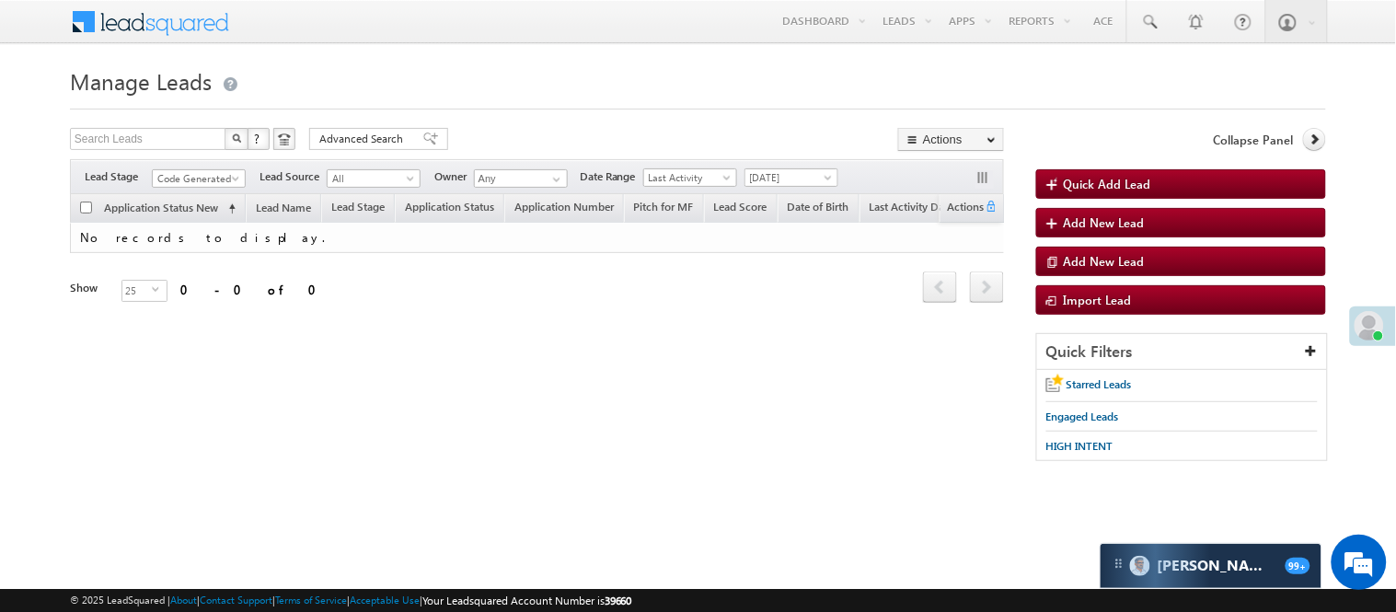
click at [208, 172] on span "Code Generated" at bounding box center [196, 178] width 87 height 17
click at [202, 225] on link "Lead Generated" at bounding box center [199, 217] width 93 height 17
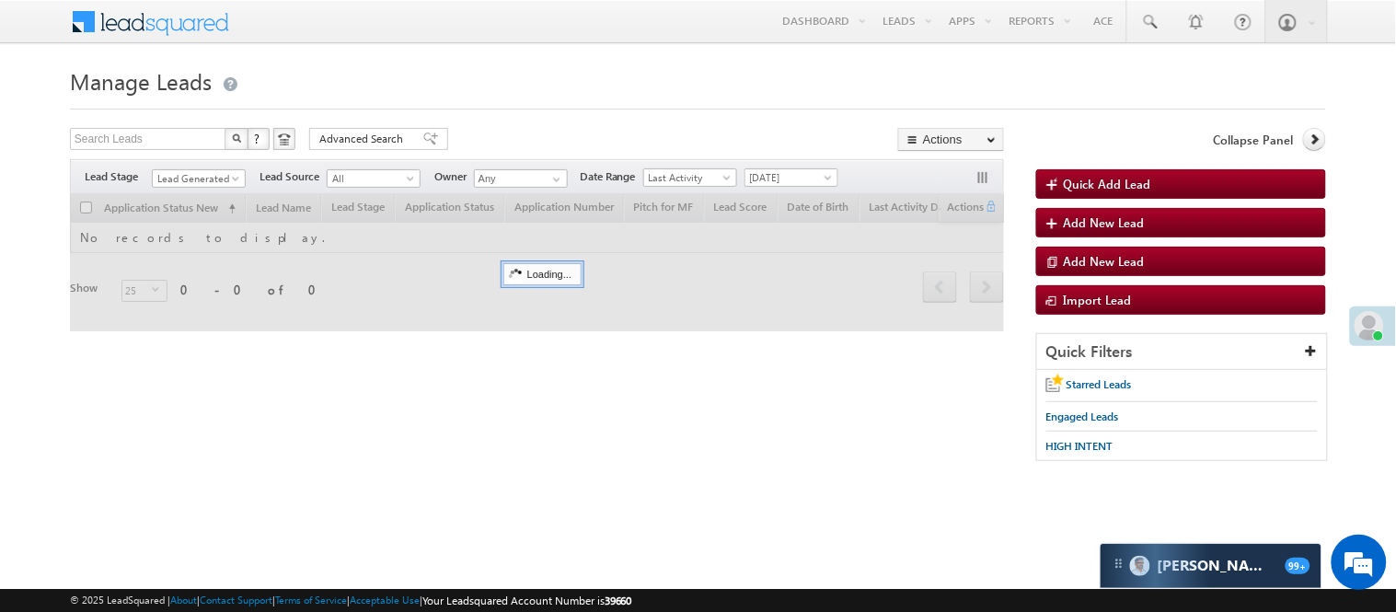
click at [521, 108] on div at bounding box center [698, 104] width 1256 height 12
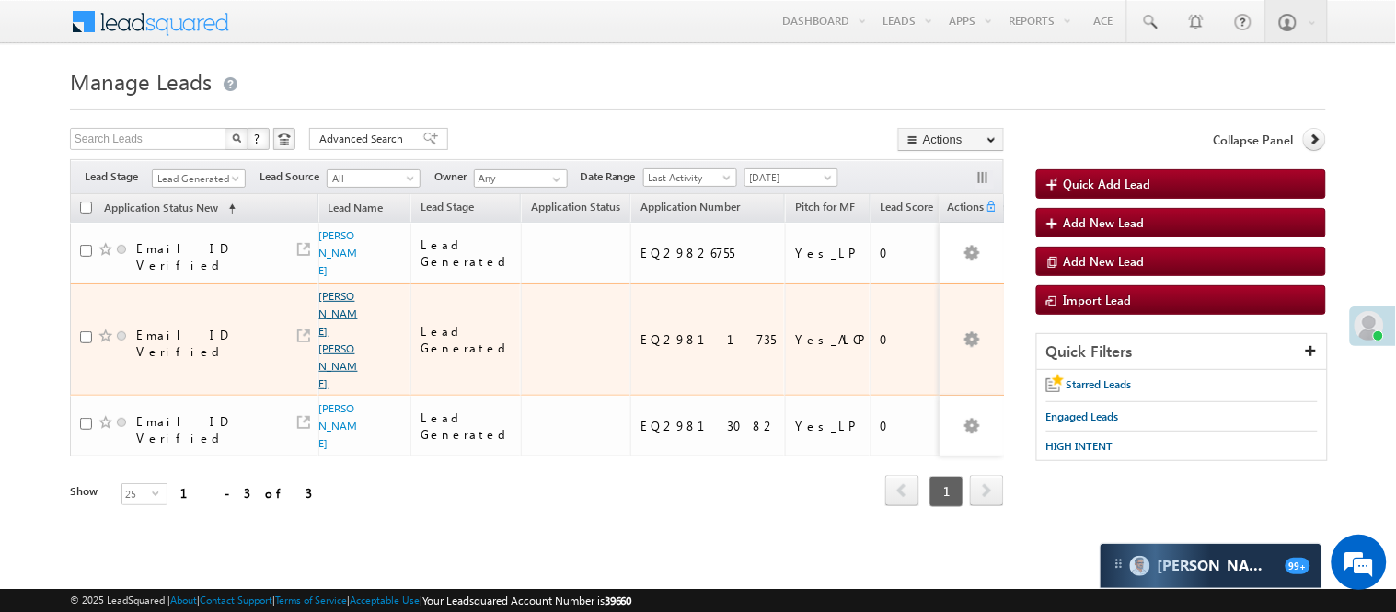
click at [329, 307] on link "ashish kr Jain" at bounding box center [338, 339] width 39 height 101
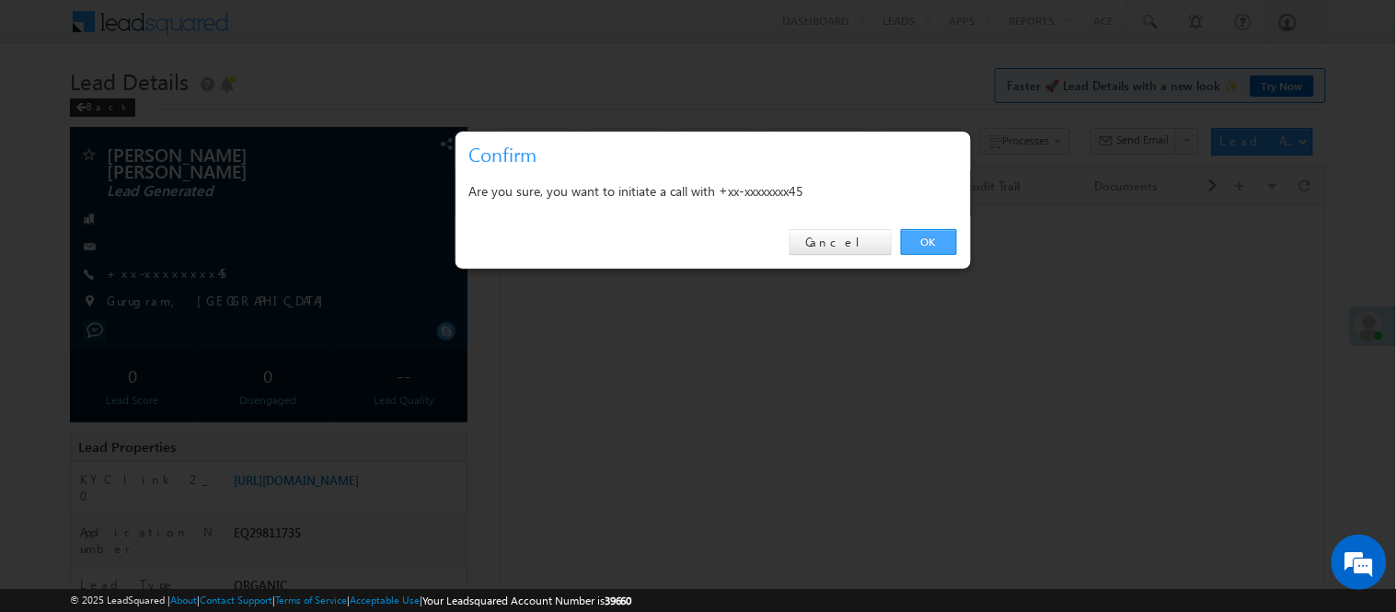
click at [941, 233] on link "OK" at bounding box center [929, 242] width 56 height 26
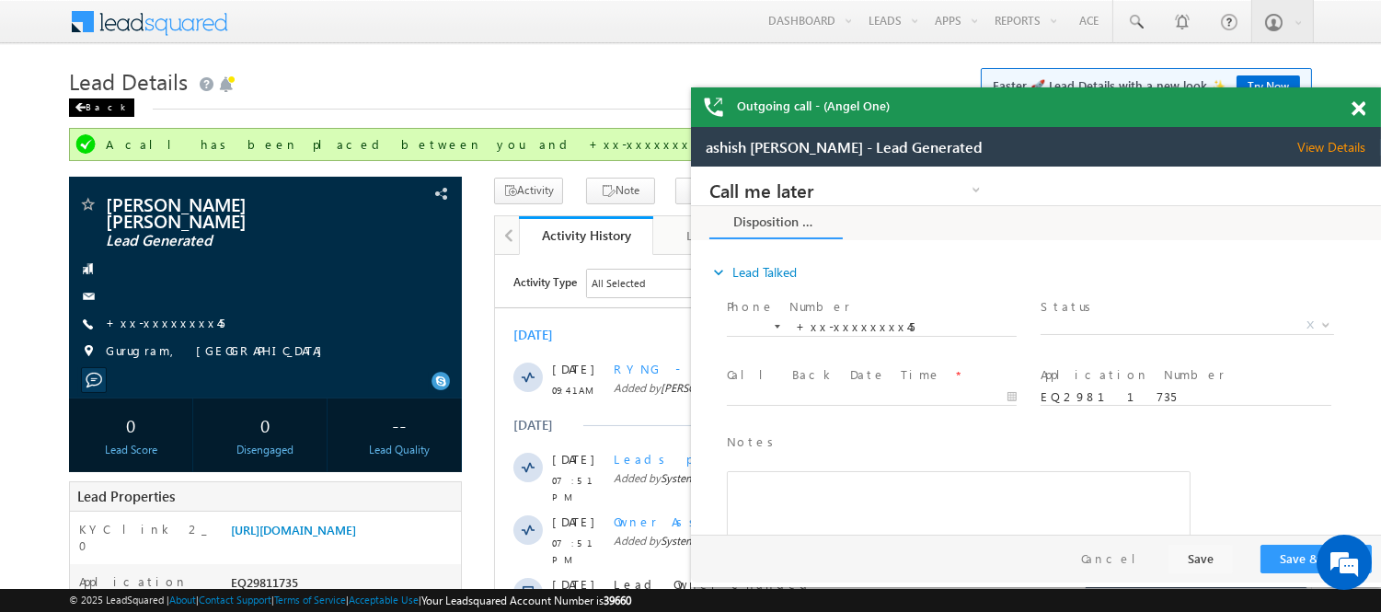
click at [93, 110] on div "Back" at bounding box center [101, 107] width 65 height 18
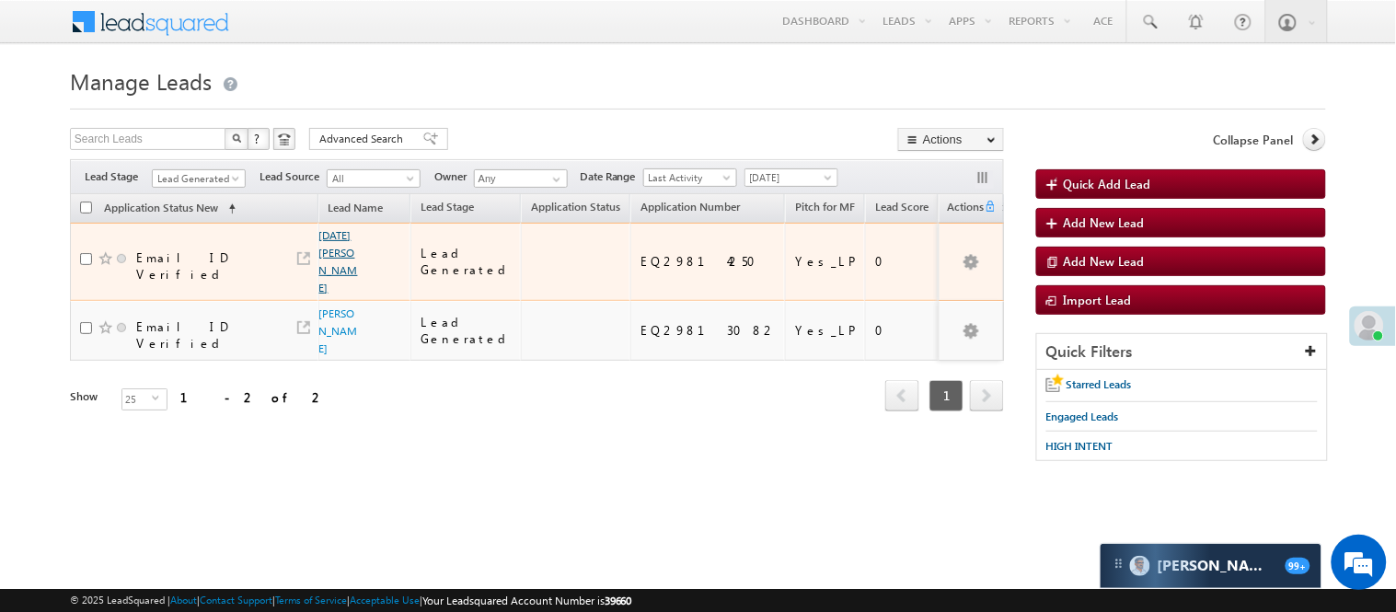
click at [329, 259] on link "[DATE][PERSON_NAME]" at bounding box center [338, 261] width 39 height 66
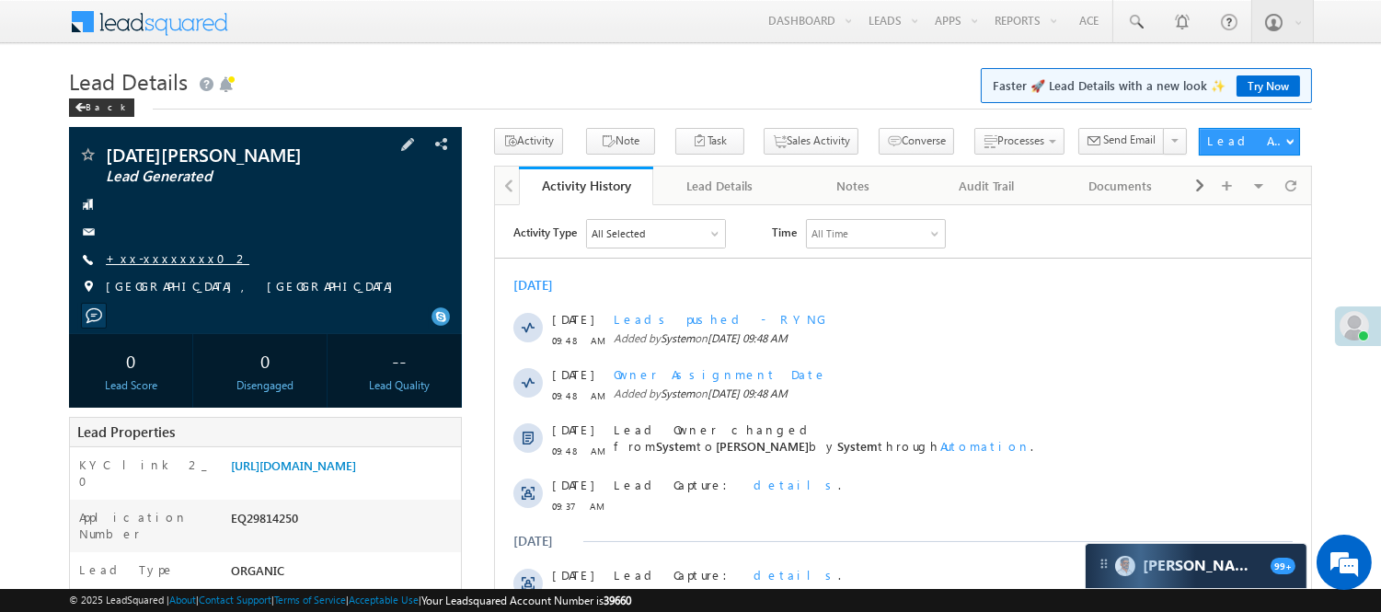
click at [147, 260] on link "+xx-xxxxxxxx02" at bounding box center [178, 258] width 144 height 16
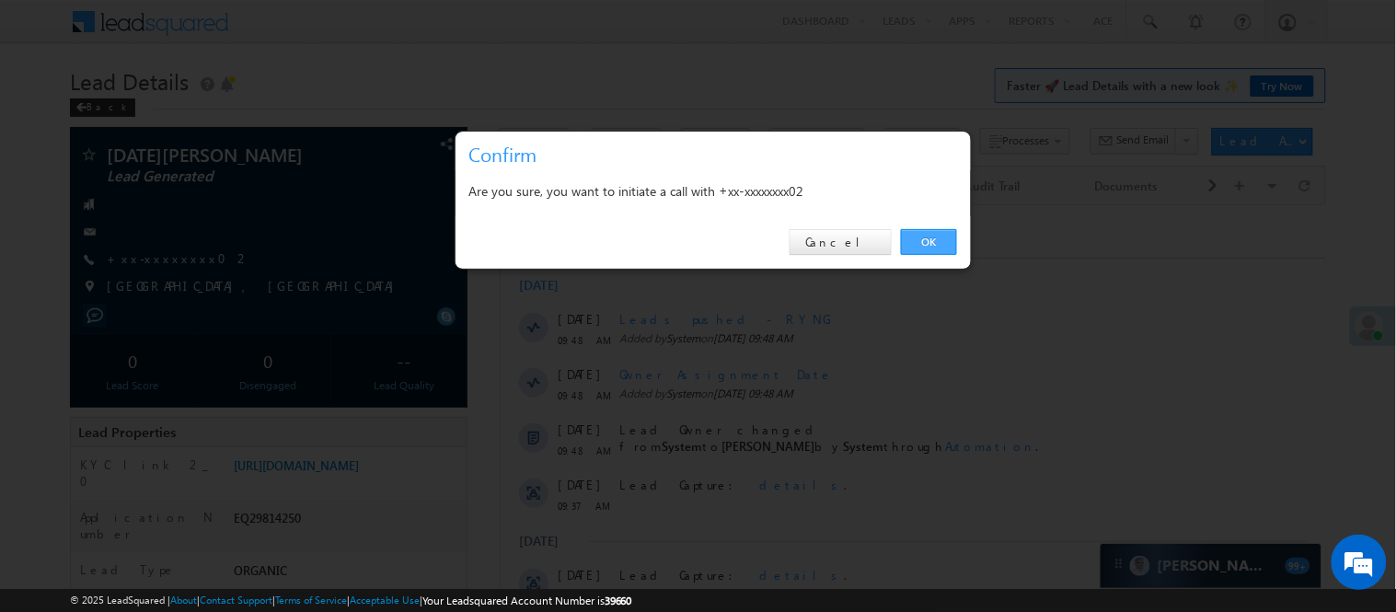
click at [918, 235] on link "OK" at bounding box center [929, 242] width 56 height 26
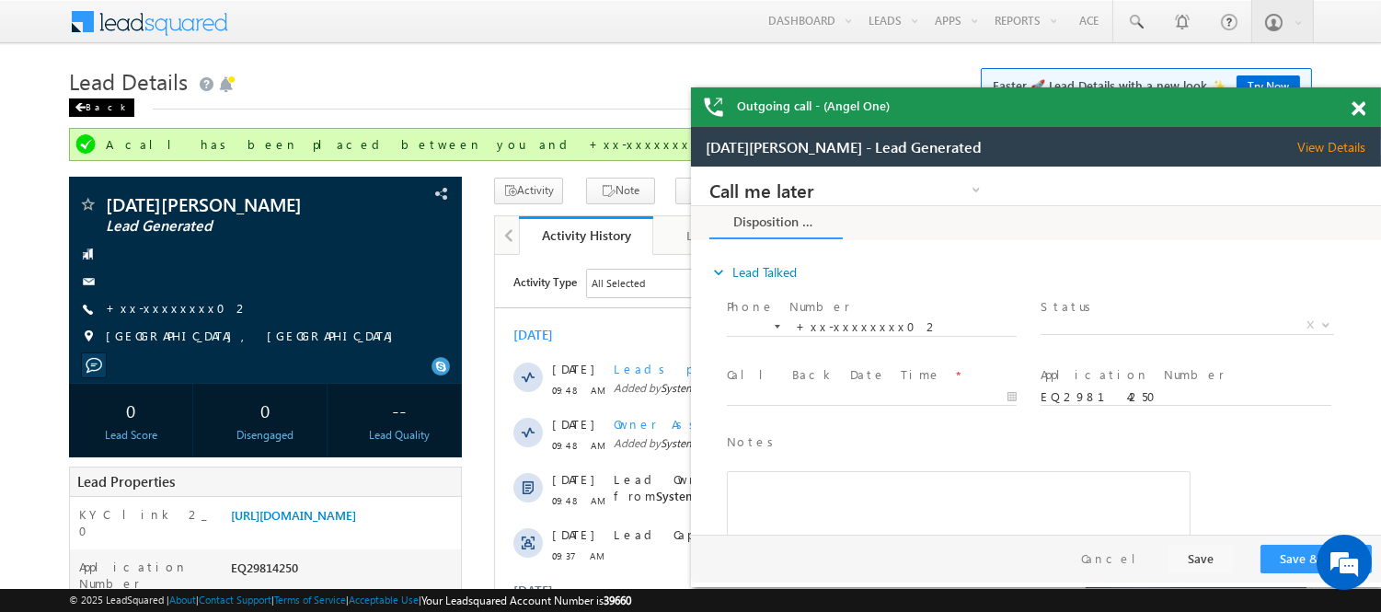
click at [92, 108] on div "Back" at bounding box center [101, 107] width 65 height 18
